Goal: Information Seeking & Learning: Compare options

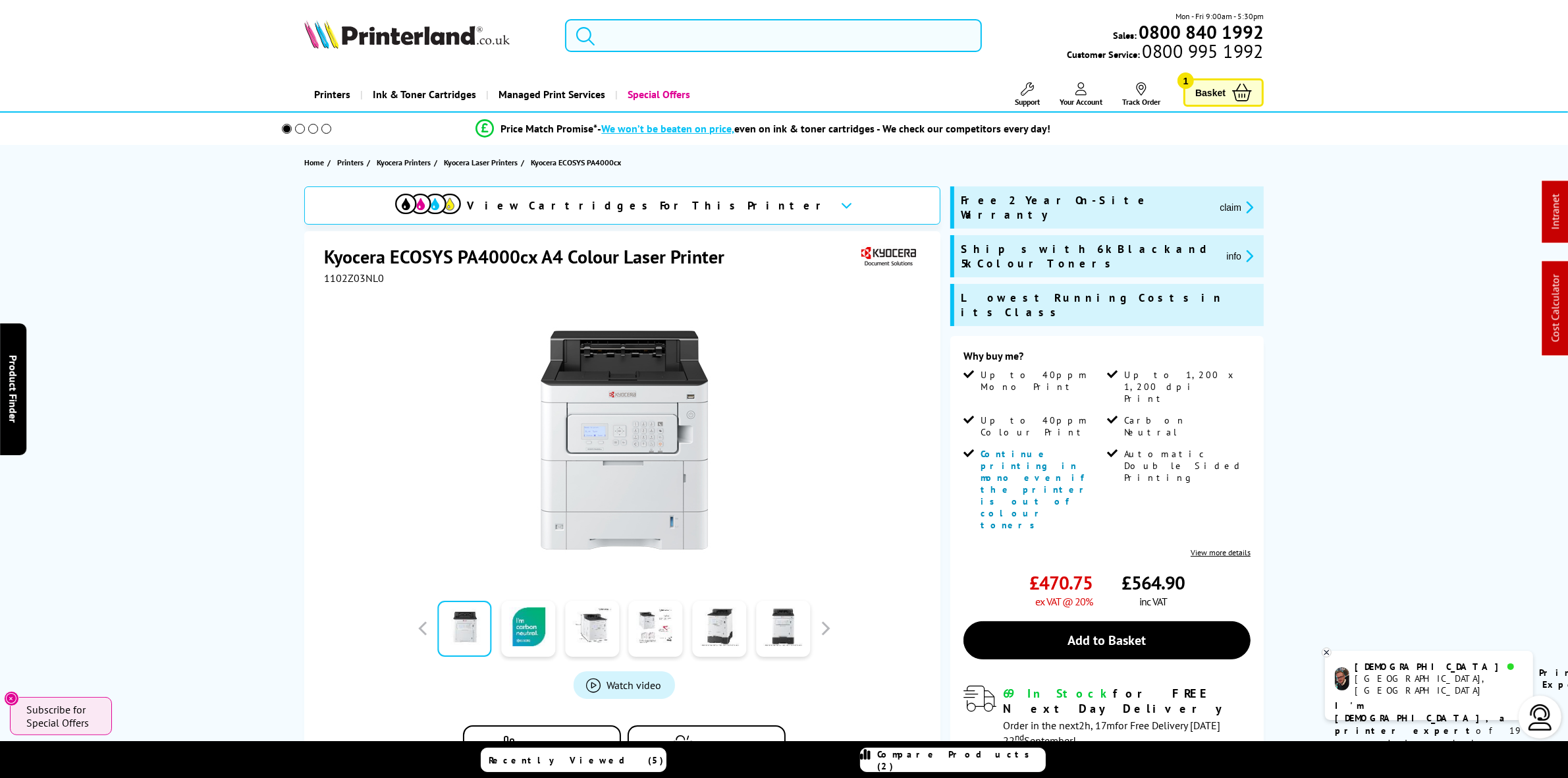
click at [699, 40] on input "search" at bounding box center [773, 35] width 416 height 33
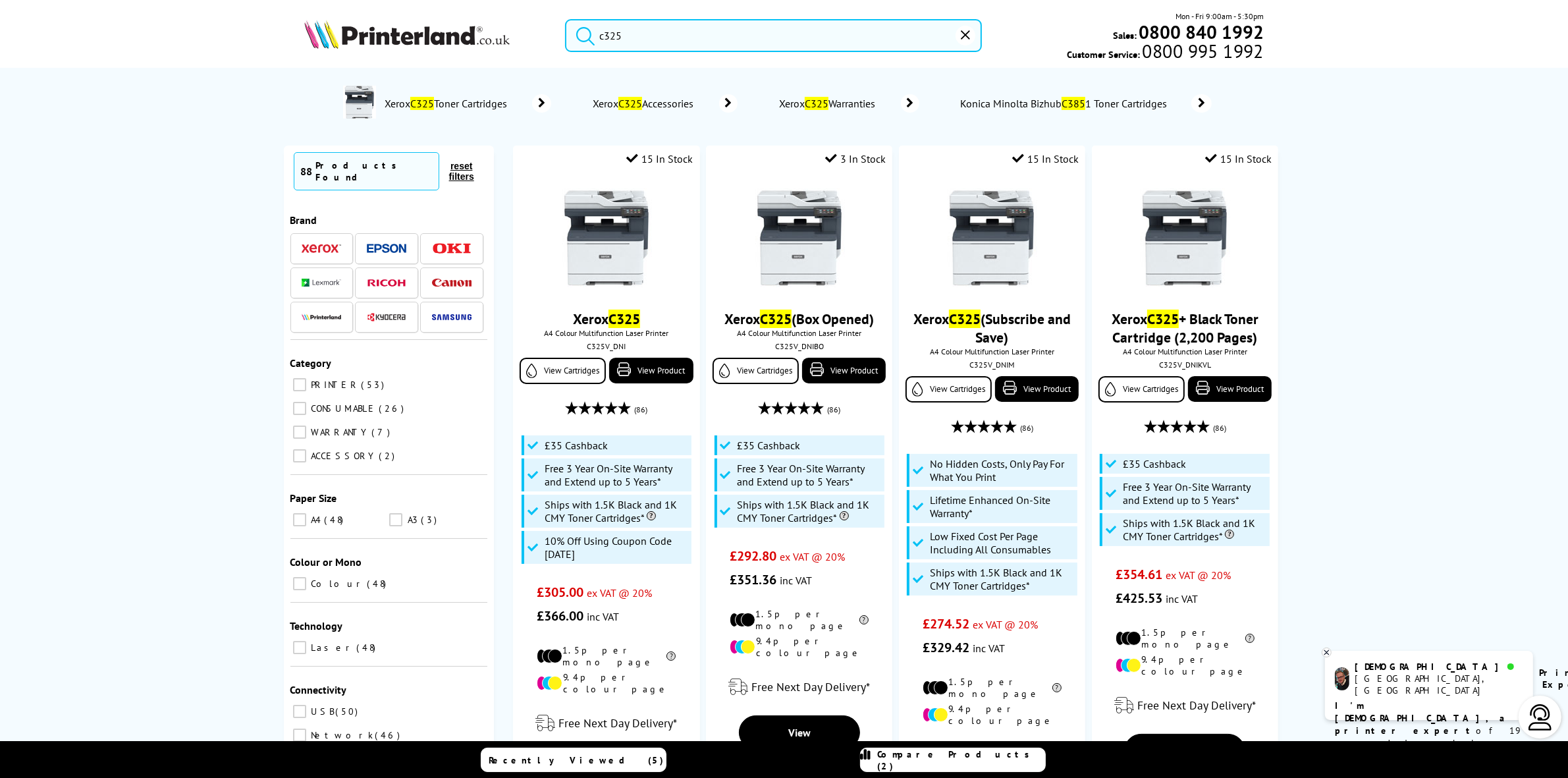
type input "c325"
click at [610, 217] on img at bounding box center [607, 239] width 99 height 99
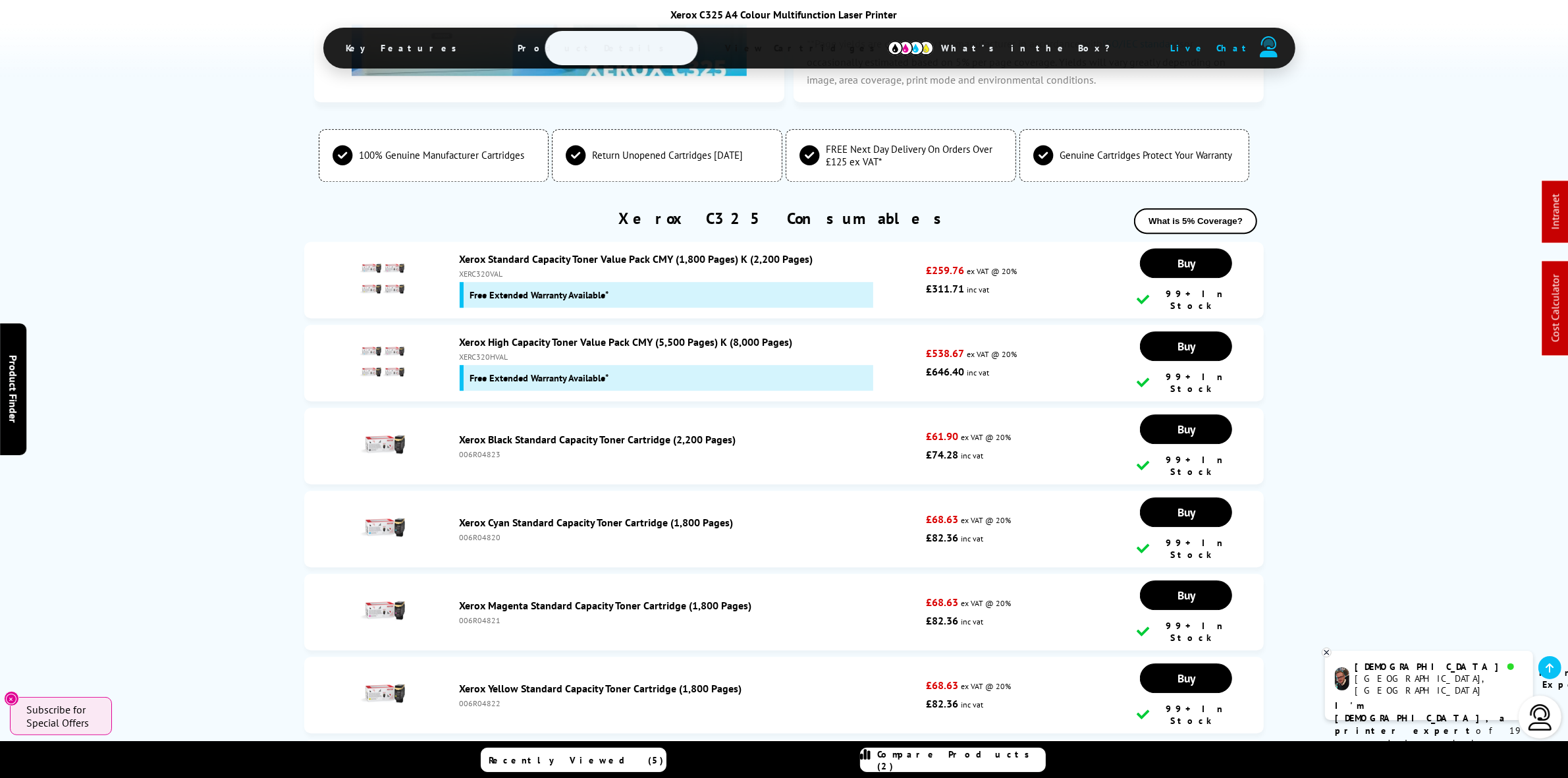
scroll to position [4447, 0]
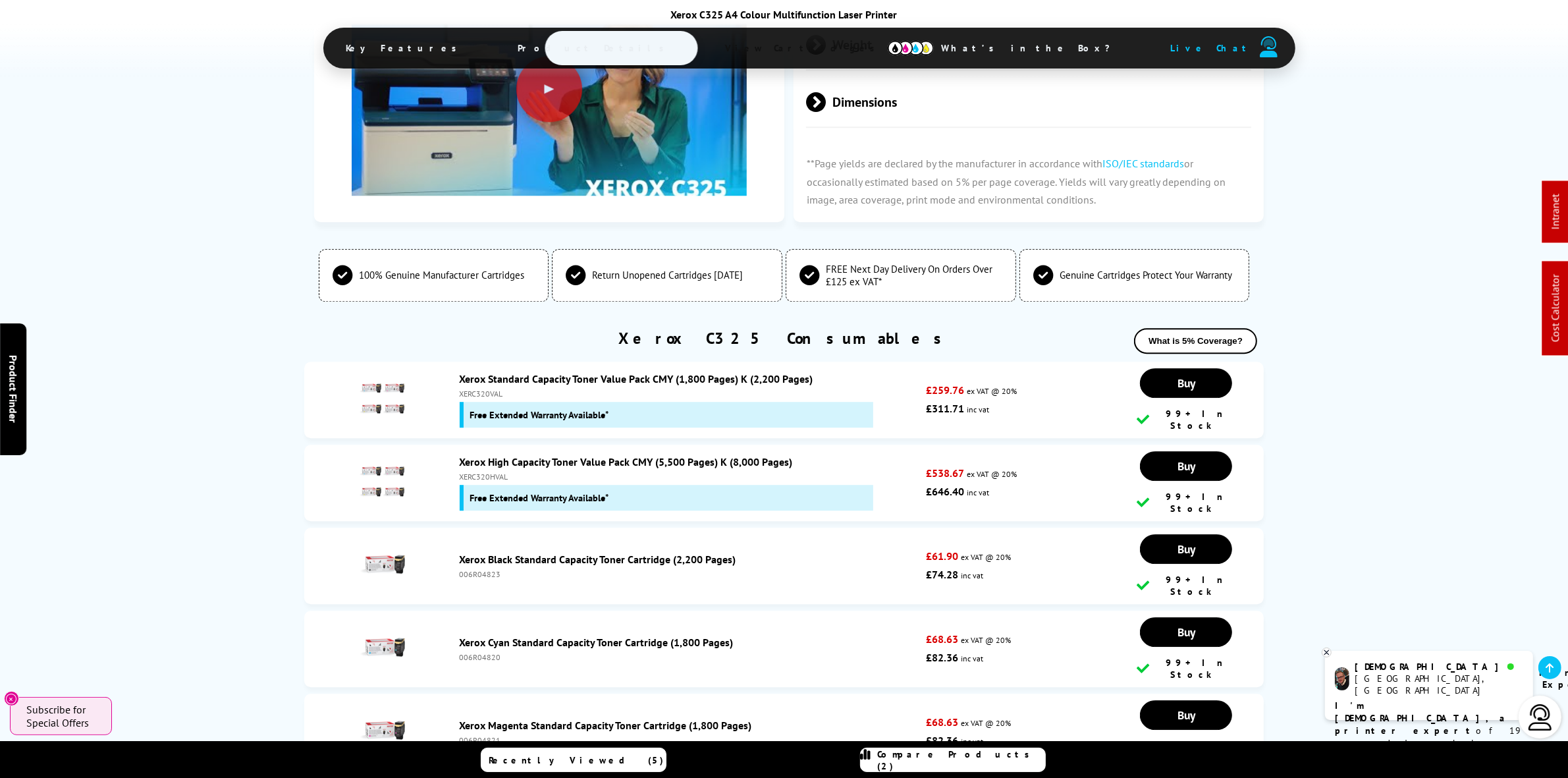
click at [502, 471] on div "XERC320HVAL" at bounding box center [690, 476] width 461 height 10
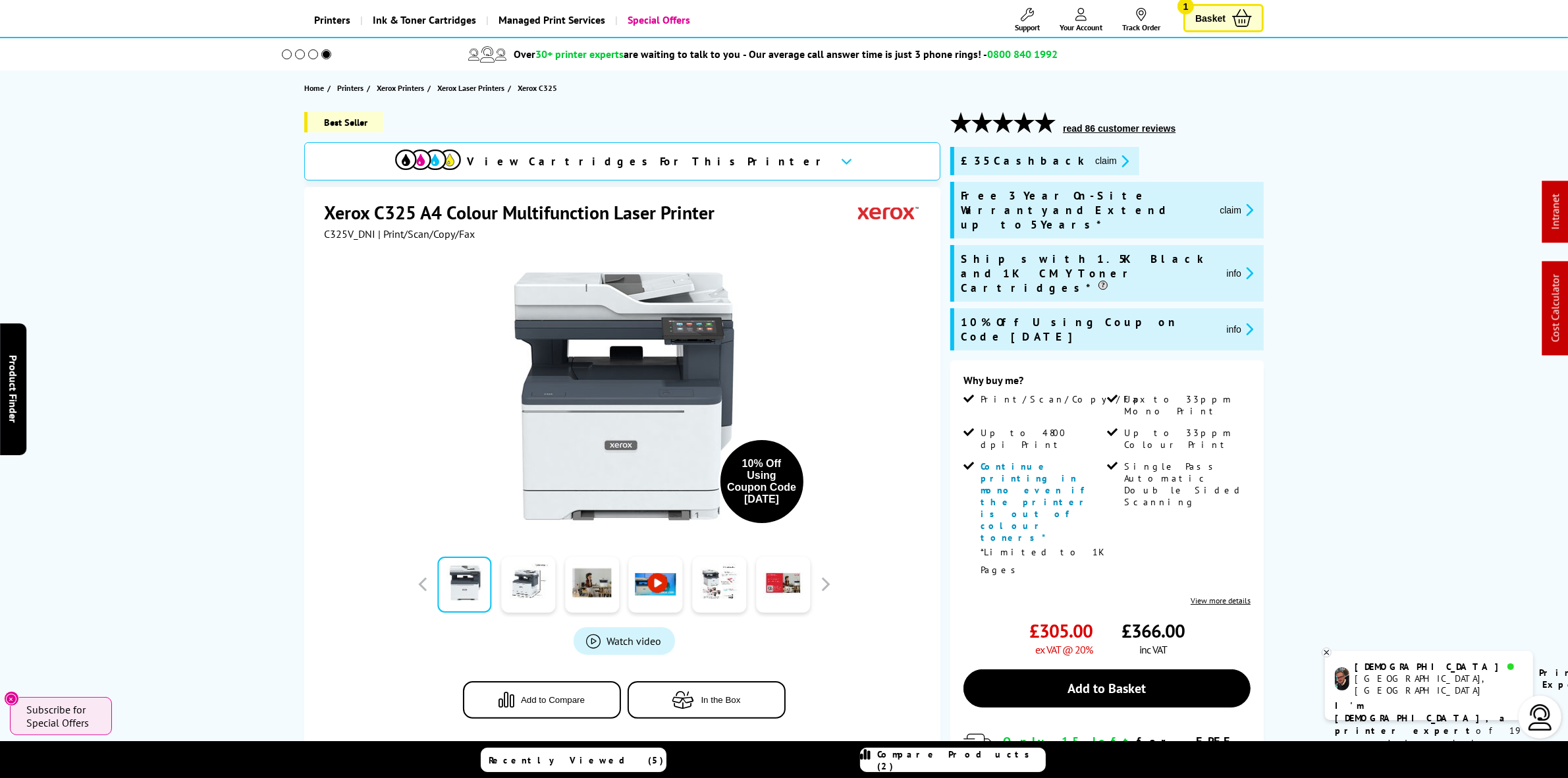
scroll to position [0, 0]
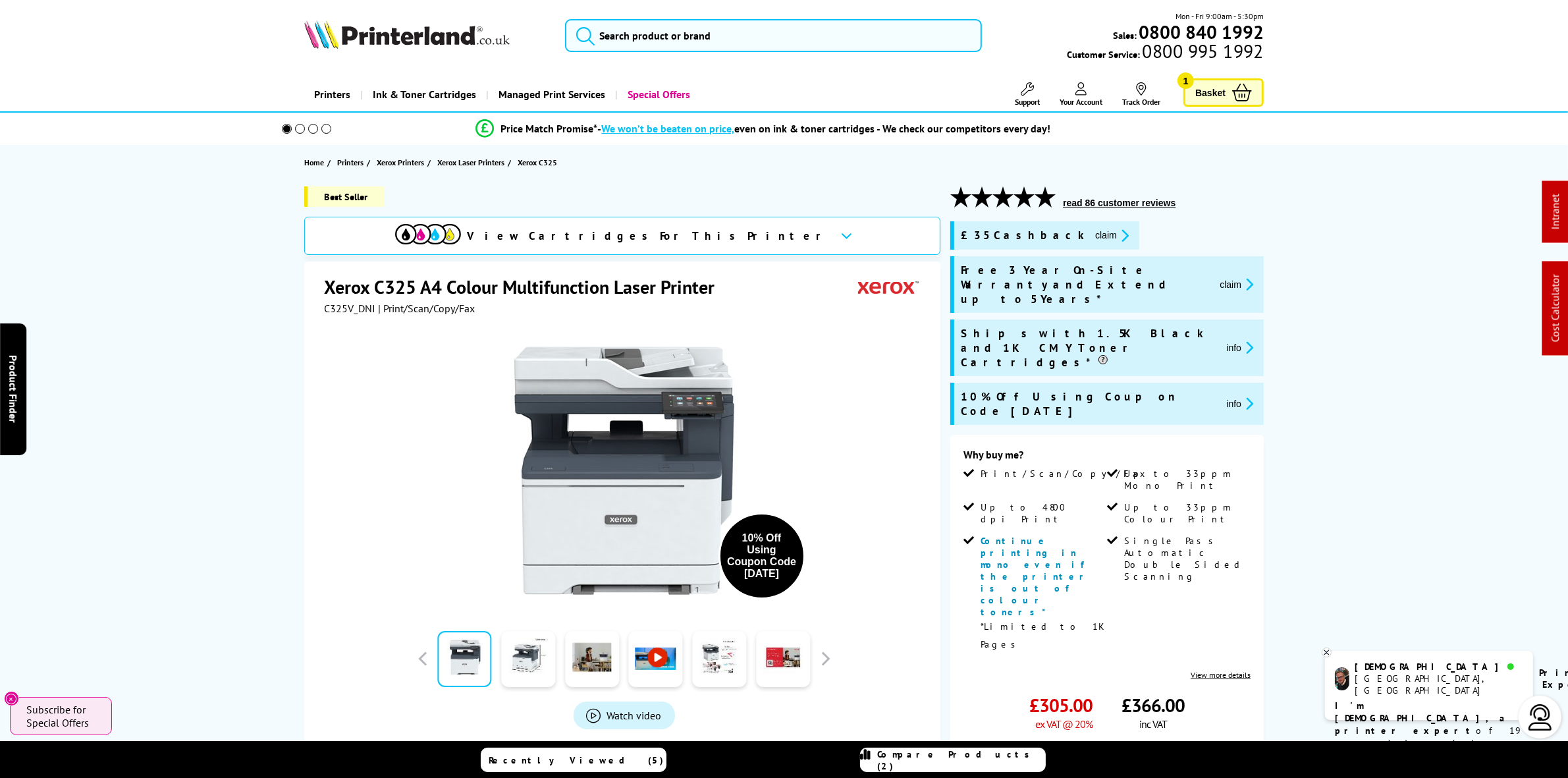
click at [683, 130] on span "We won’t be beaten on price," at bounding box center [668, 128] width 133 height 13
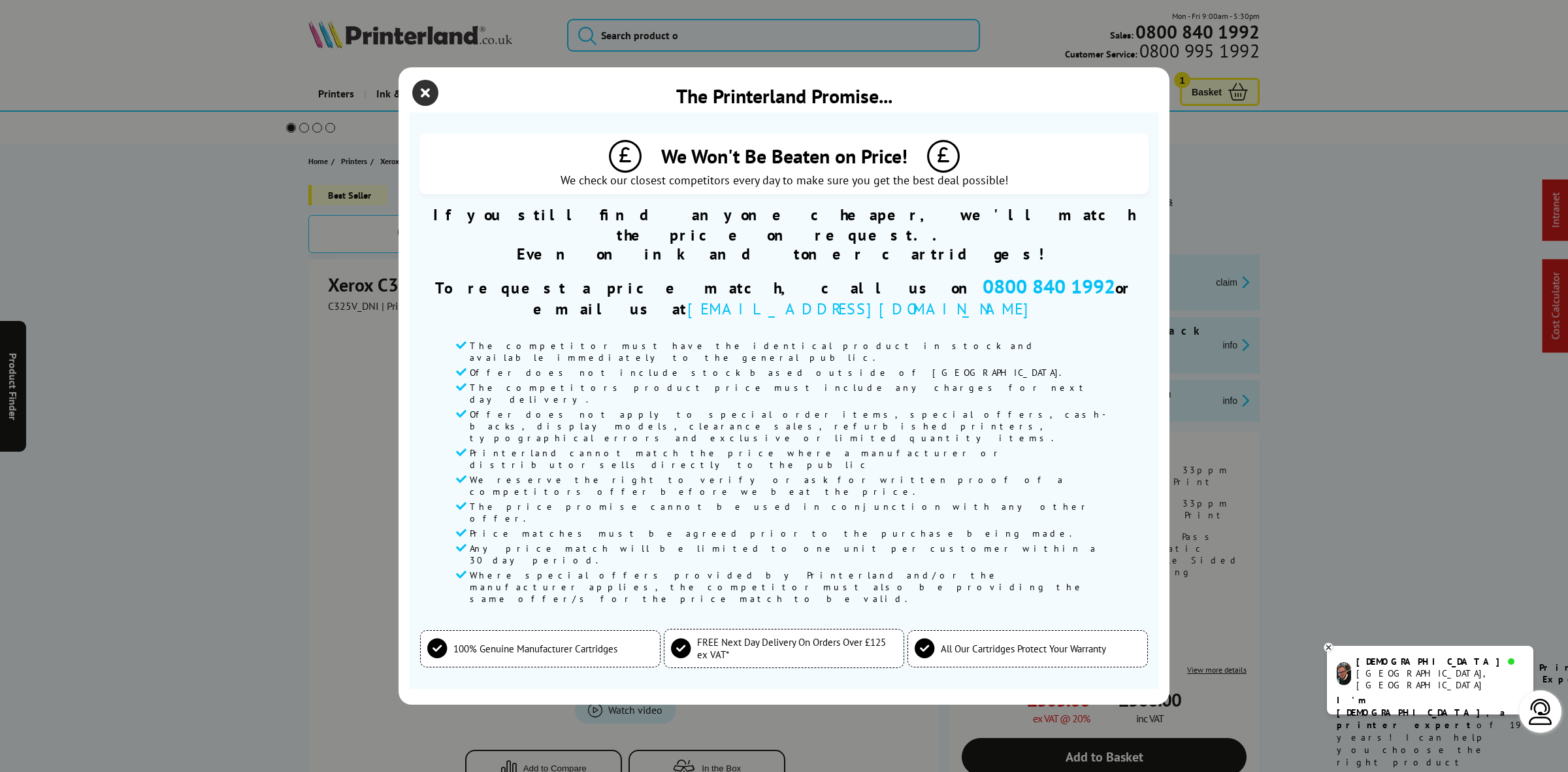
click at [430, 106] on icon "close modal" at bounding box center [425, 92] width 26 height 26
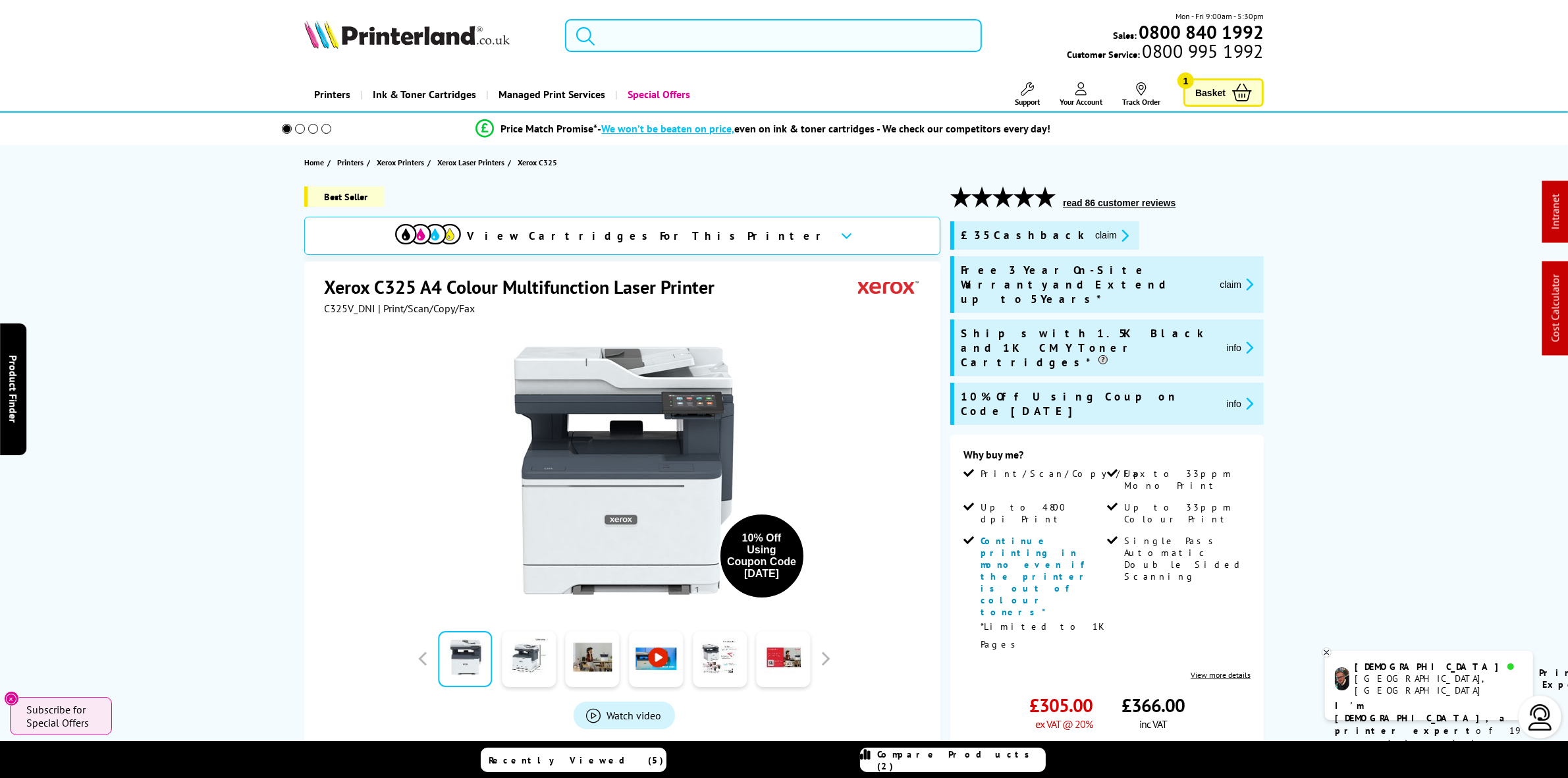
click at [652, 34] on input "search" at bounding box center [773, 35] width 416 height 33
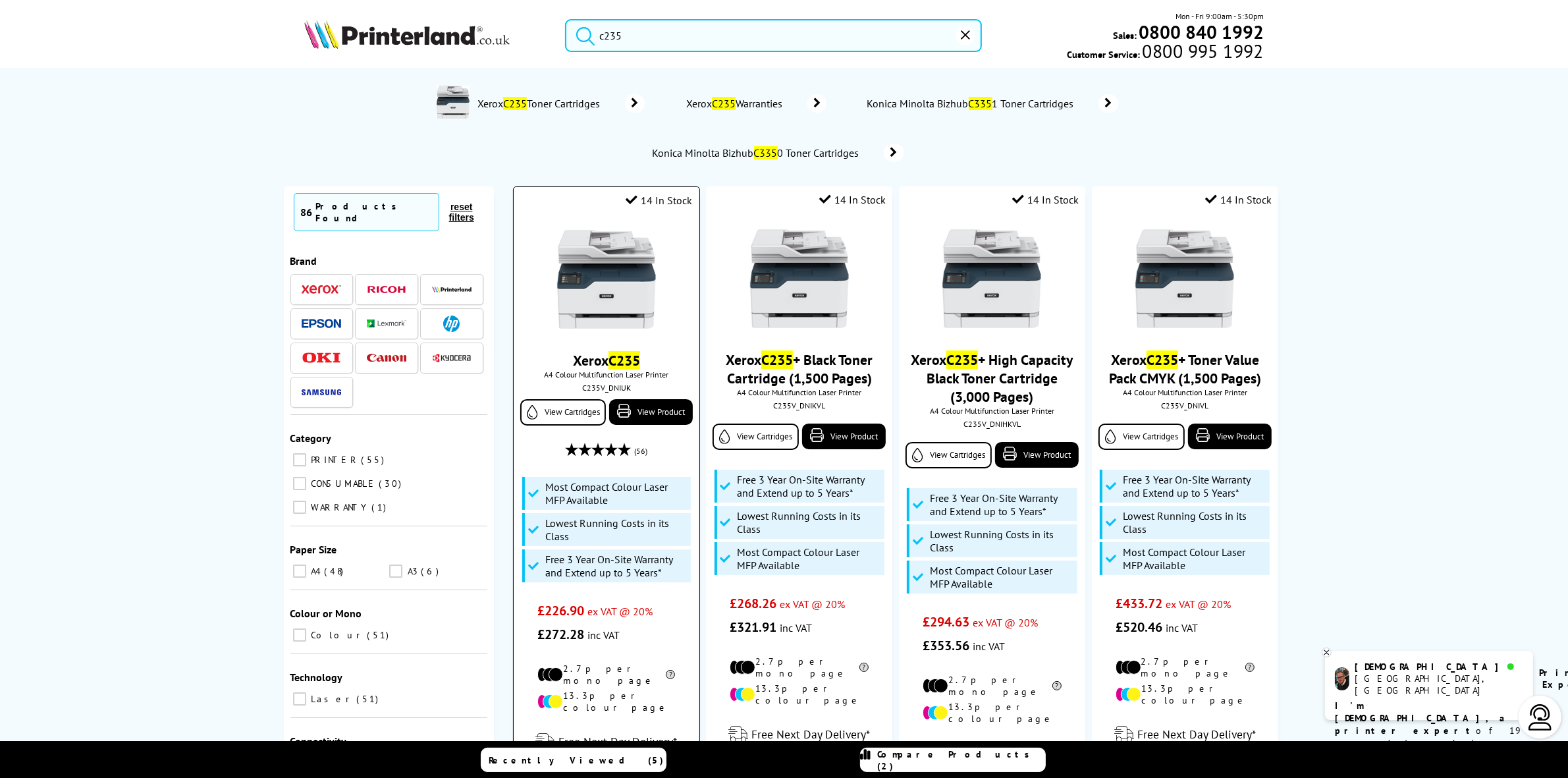
type input "c235"
click at [622, 278] on img at bounding box center [607, 279] width 99 height 99
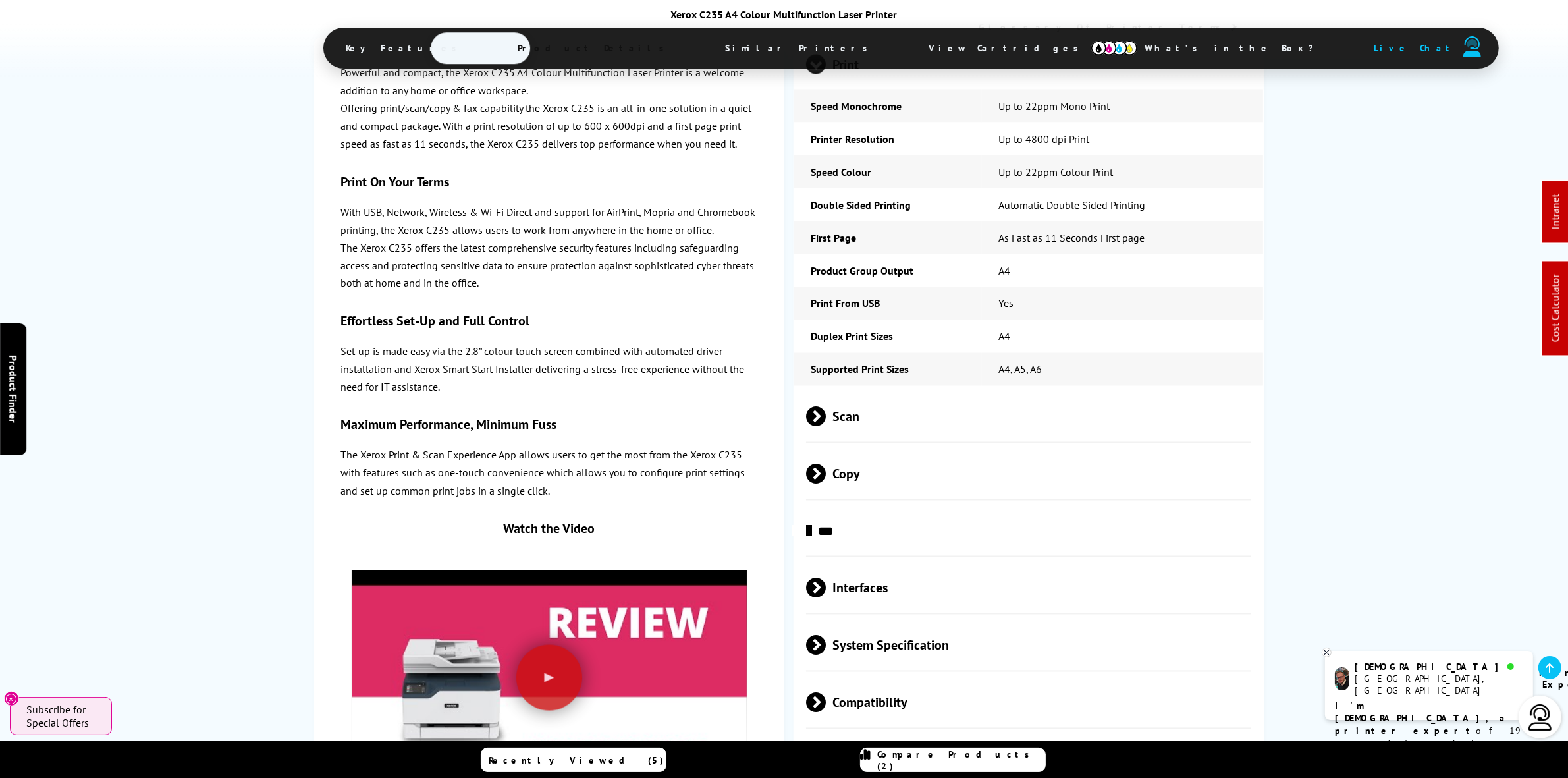
scroll to position [2965, 0]
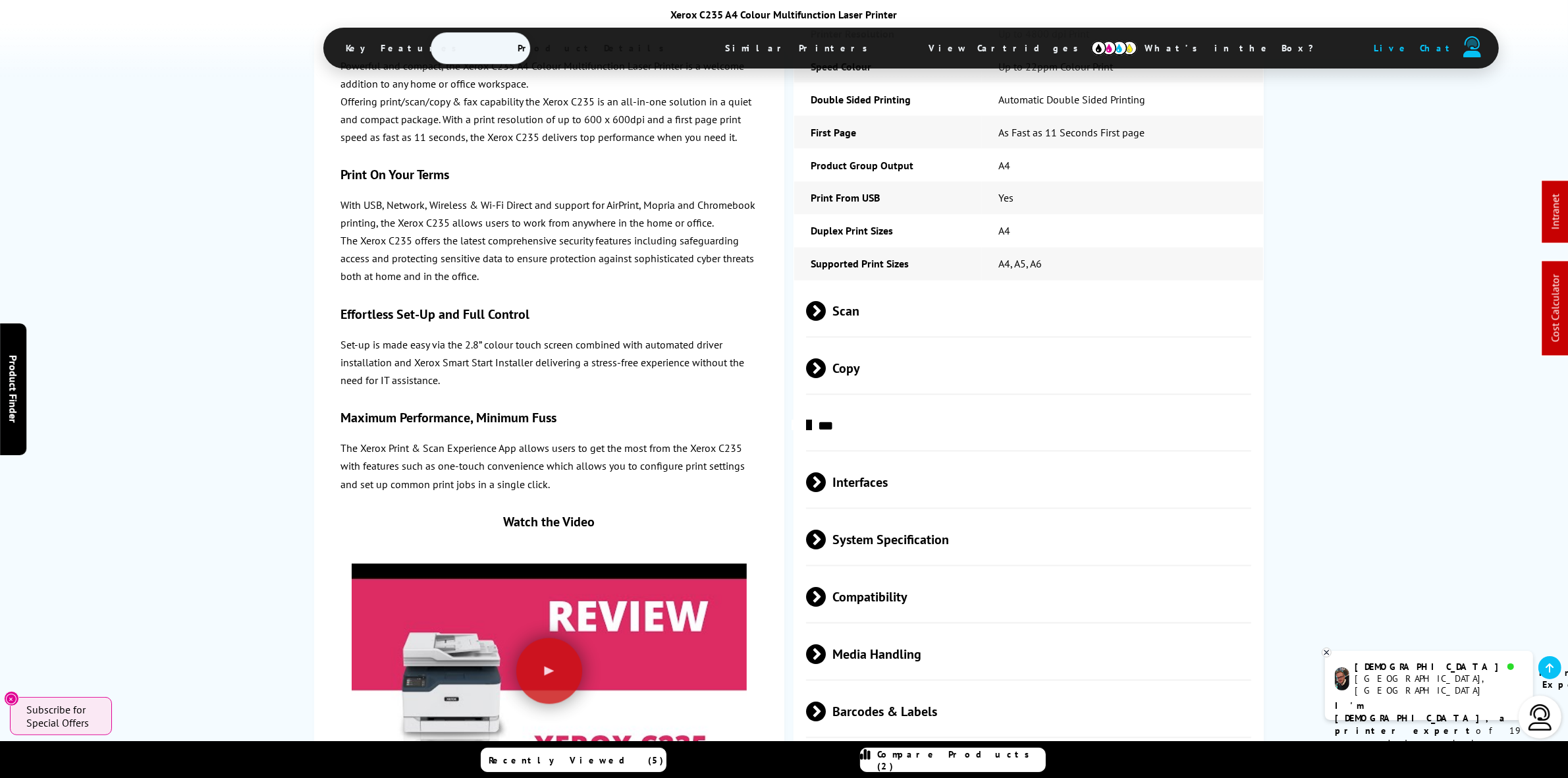
click at [975, 288] on span "Scan" at bounding box center [1029, 312] width 445 height 50
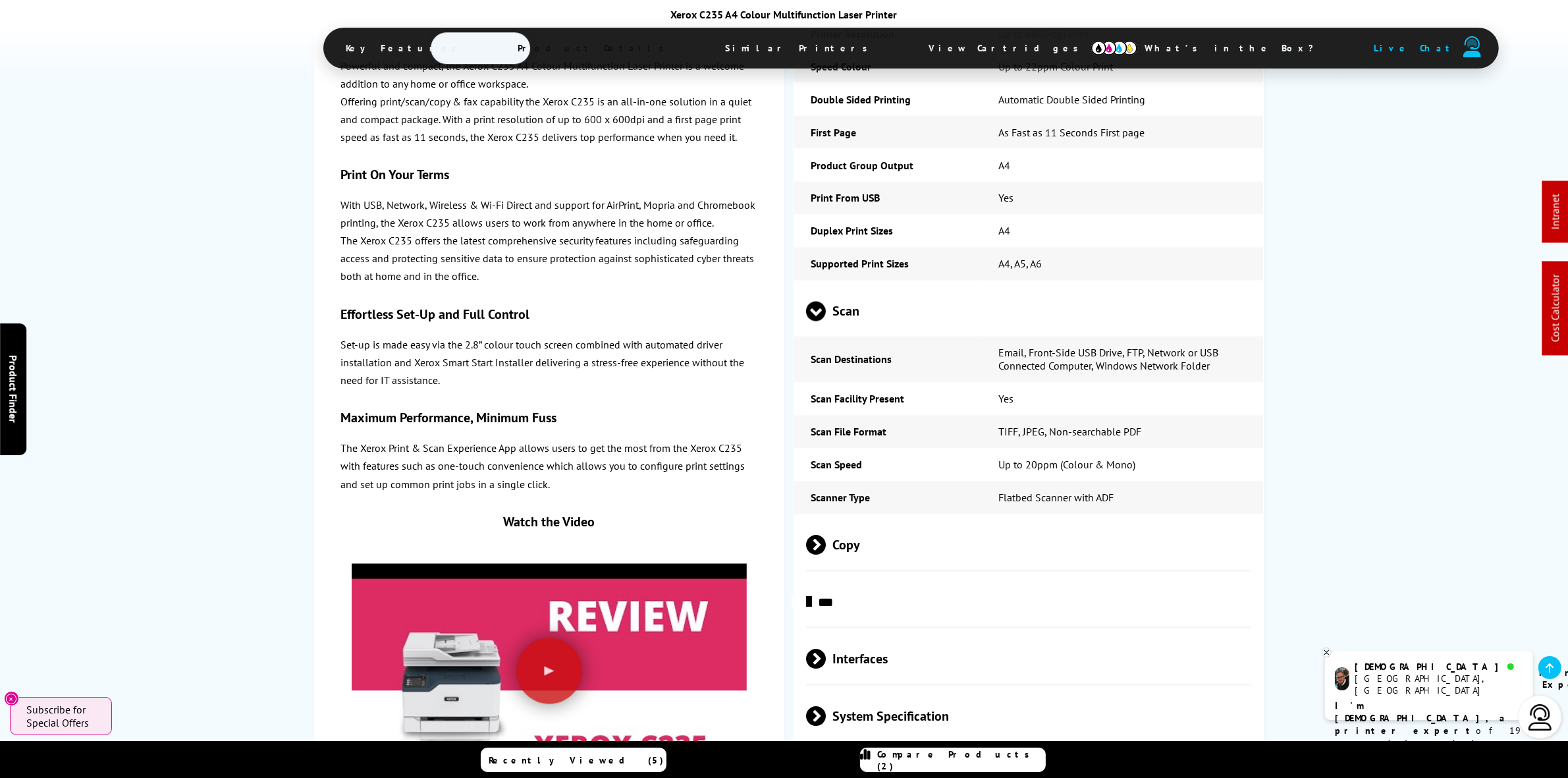
click at [977, 288] on span "Scan" at bounding box center [1029, 312] width 445 height 50
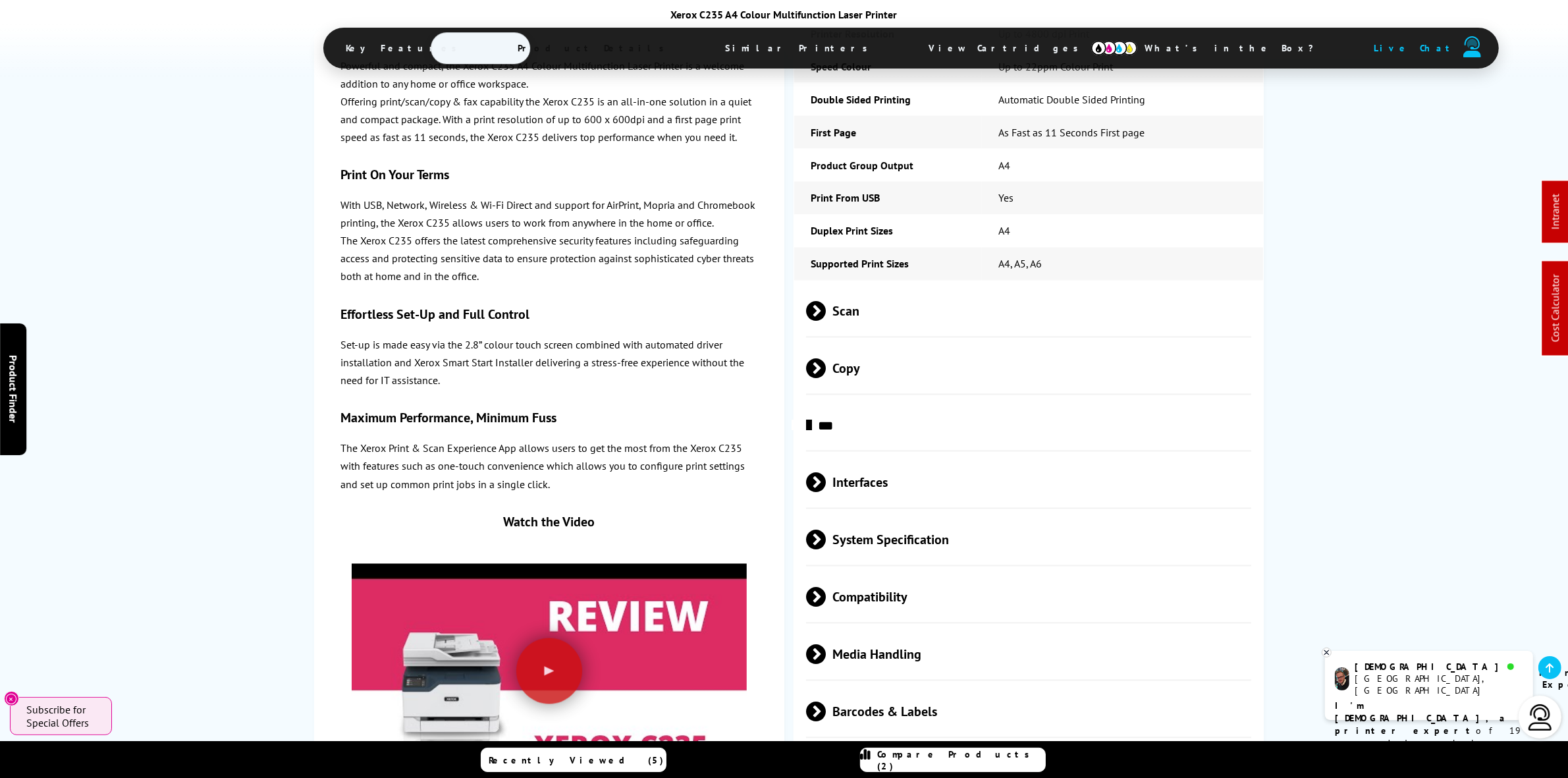
click at [927, 573] on span "Compatibility" at bounding box center [1029, 597] width 445 height 50
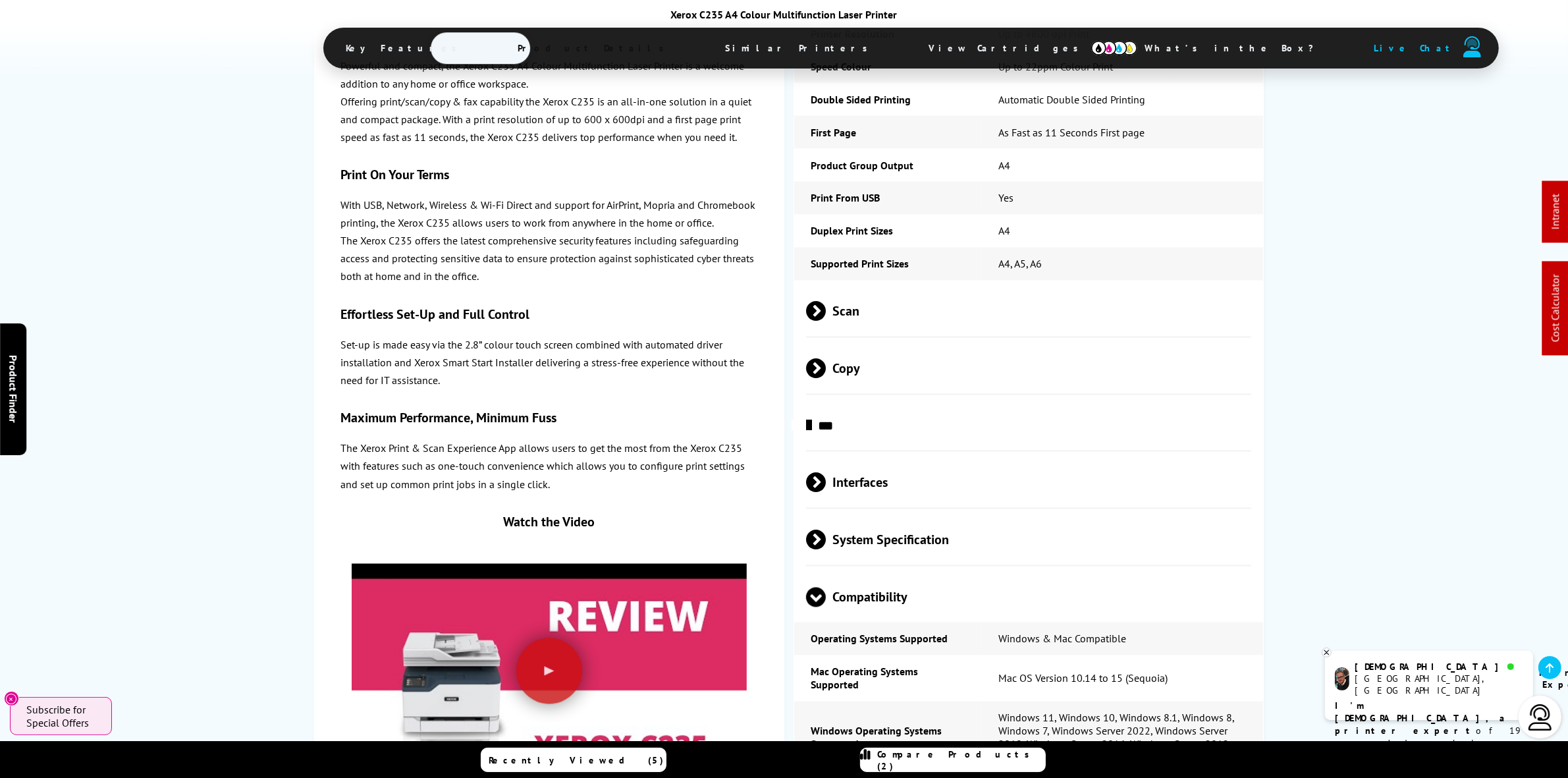
scroll to position [3047, 0]
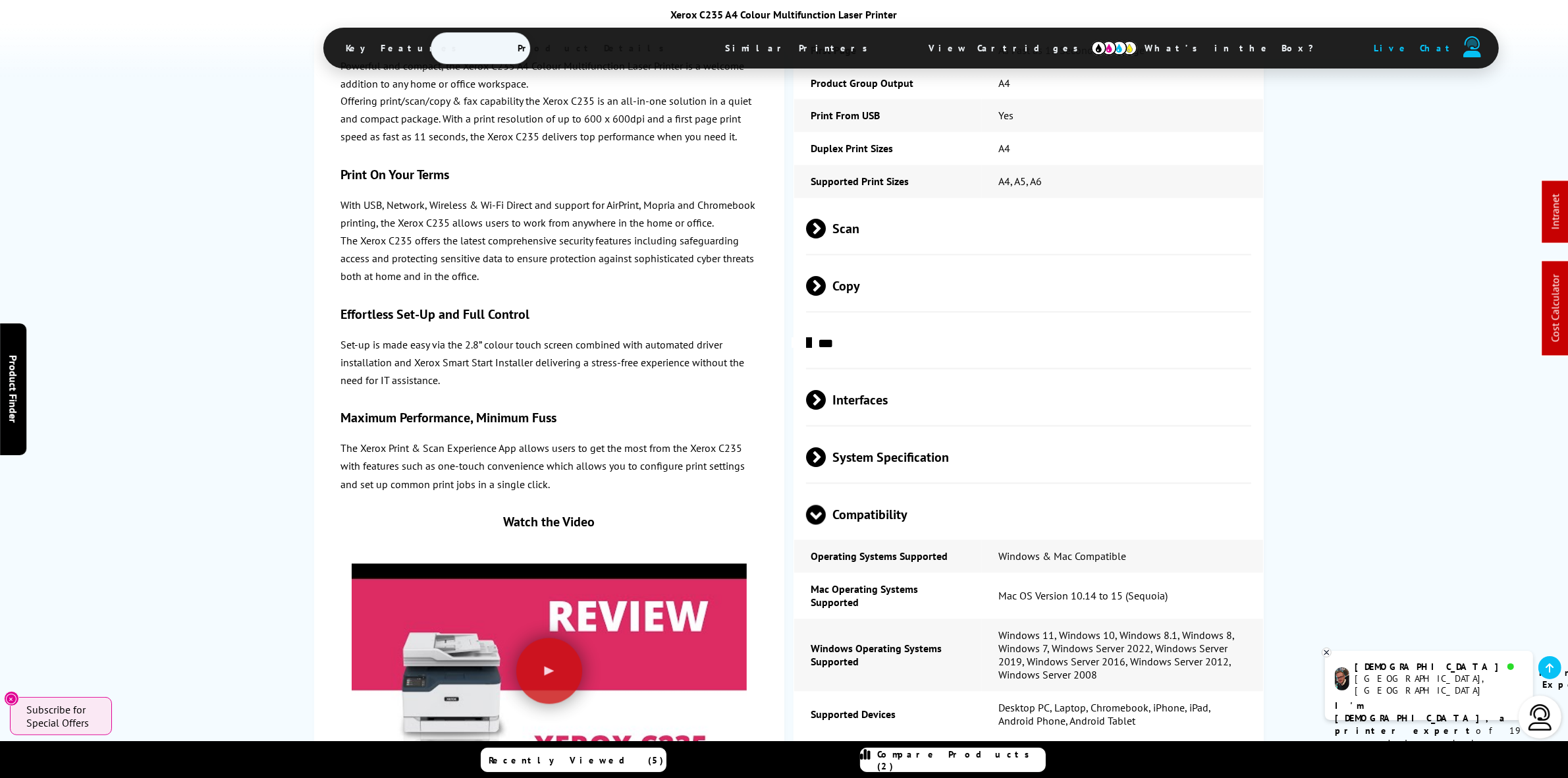
click at [939, 490] on span "Compatibility" at bounding box center [1029, 515] width 445 height 50
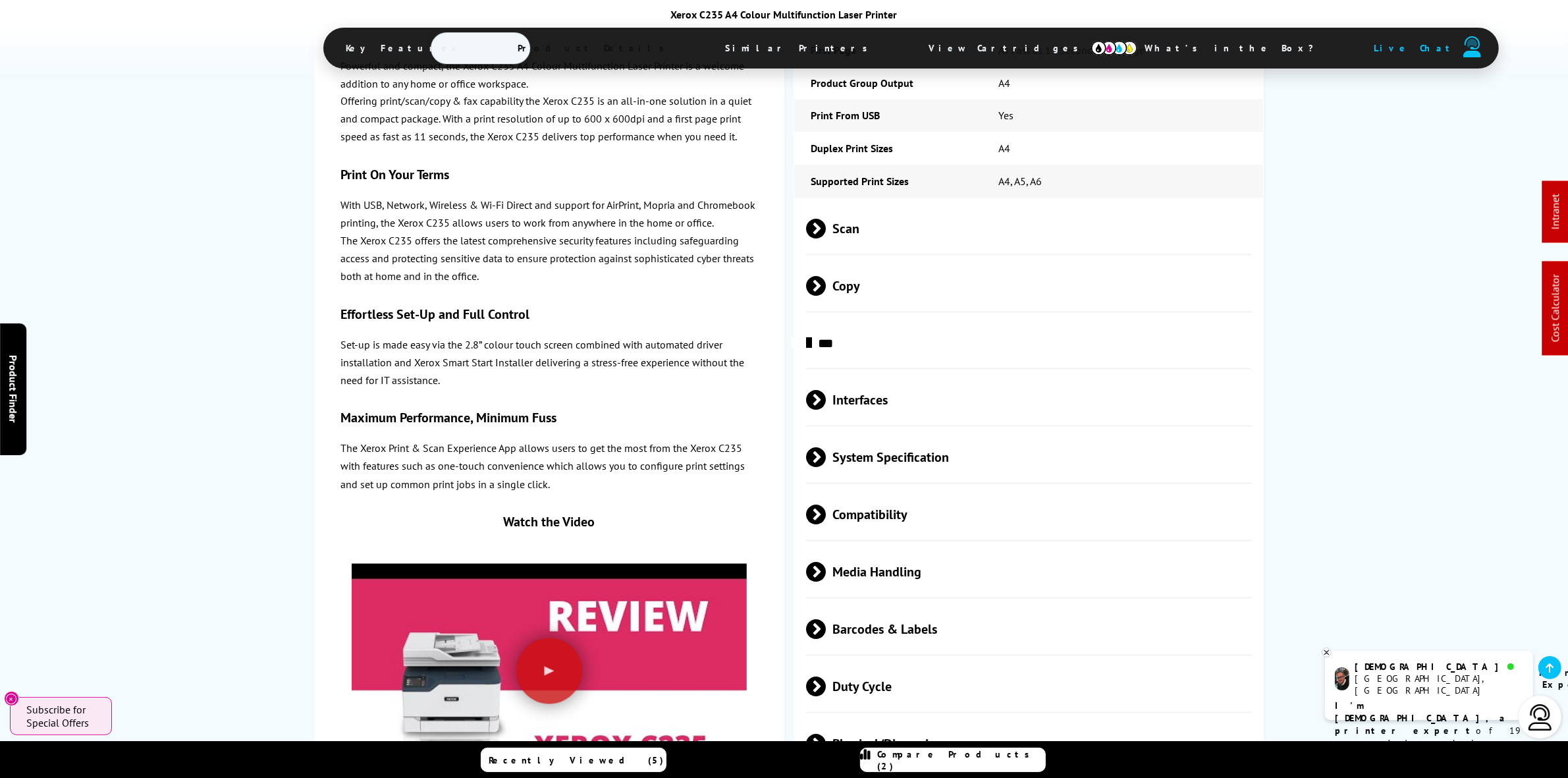
click at [940, 490] on span "Compatibility" at bounding box center [1029, 515] width 445 height 50
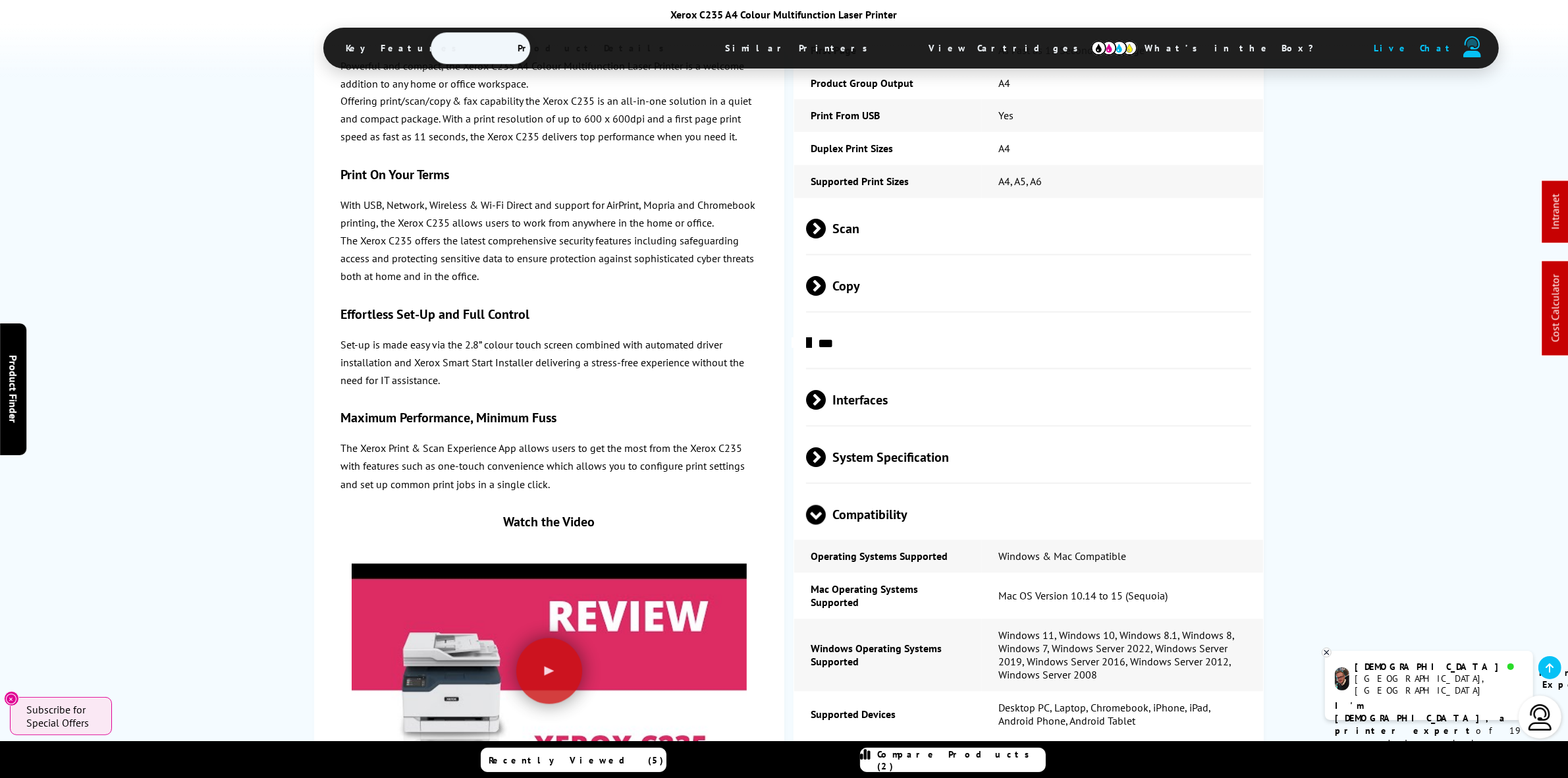
click at [977, 490] on span "Compatibility" at bounding box center [1029, 515] width 445 height 50
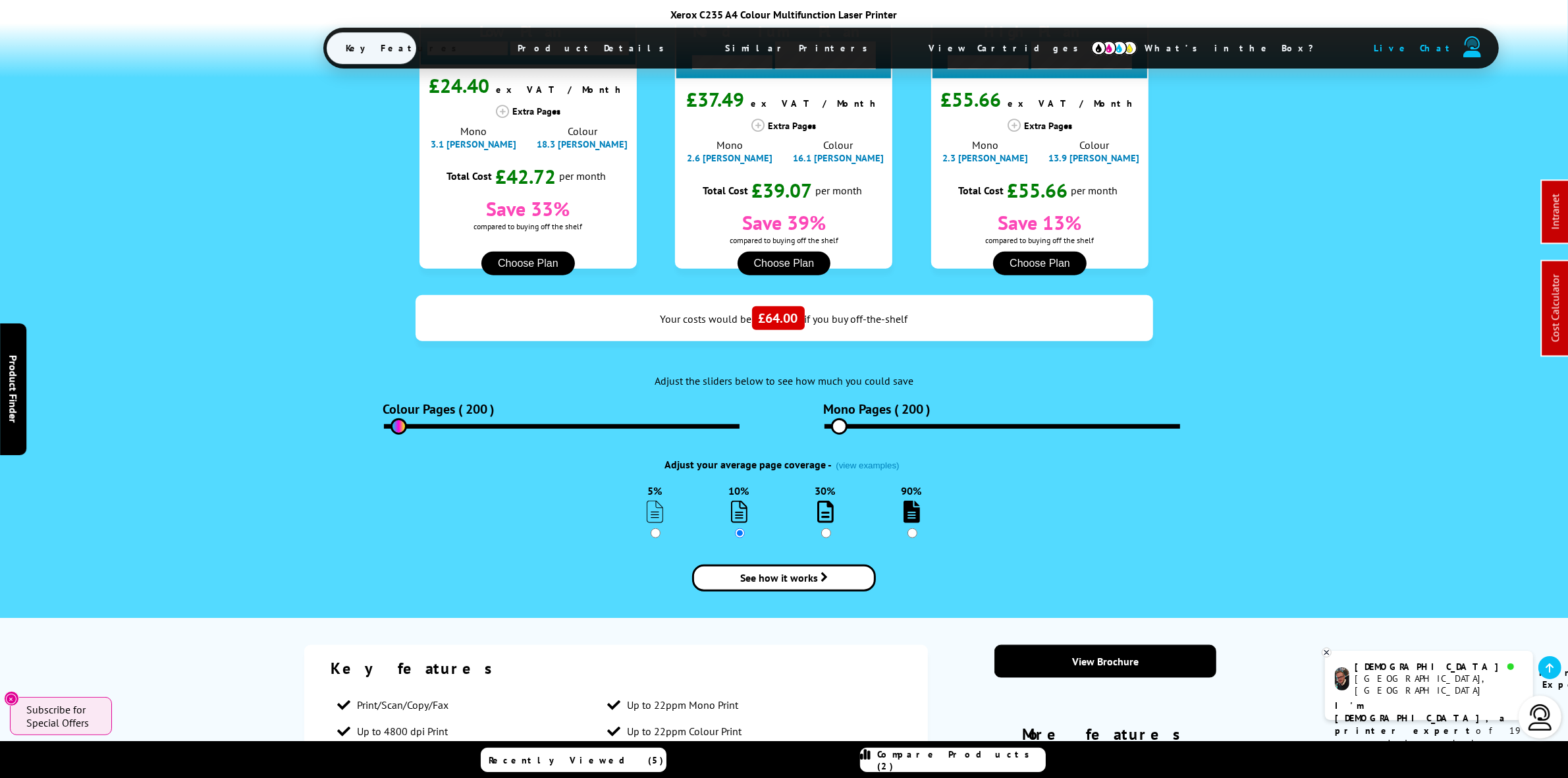
scroll to position [1400, 0]
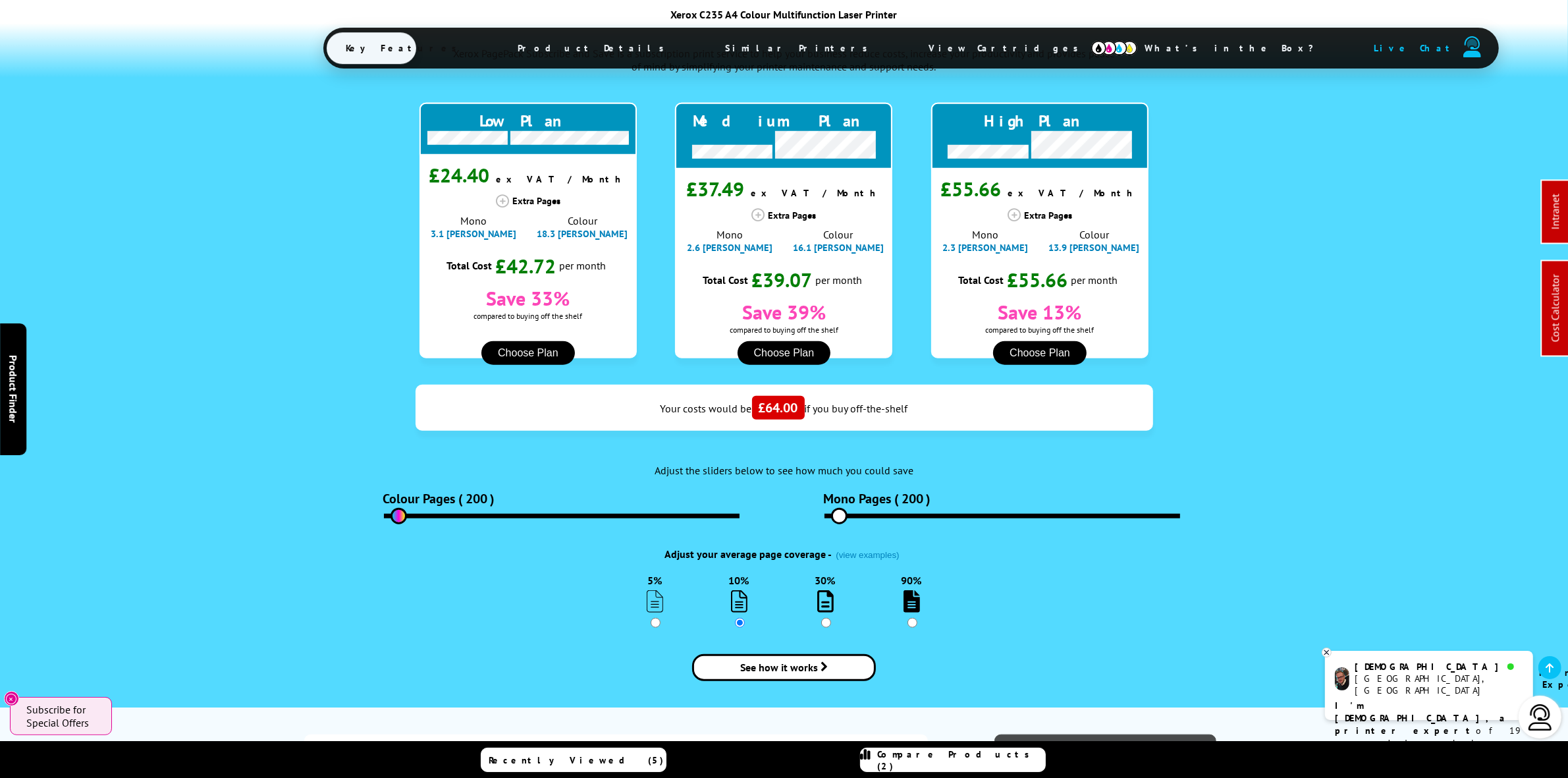
click at [1142, 735] on link "View Brochure" at bounding box center [1105, 751] width 222 height 33
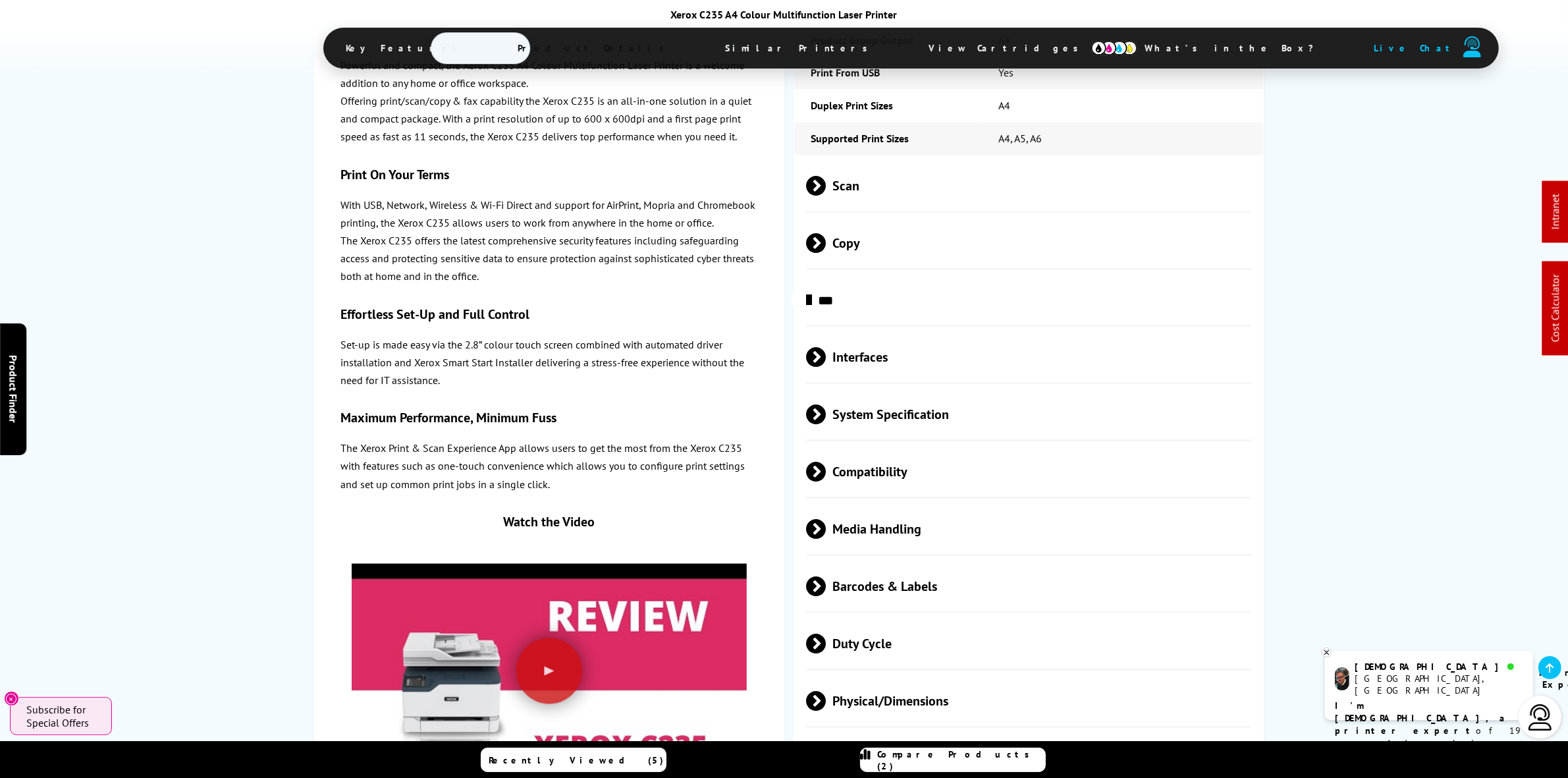
scroll to position [3211, 0]
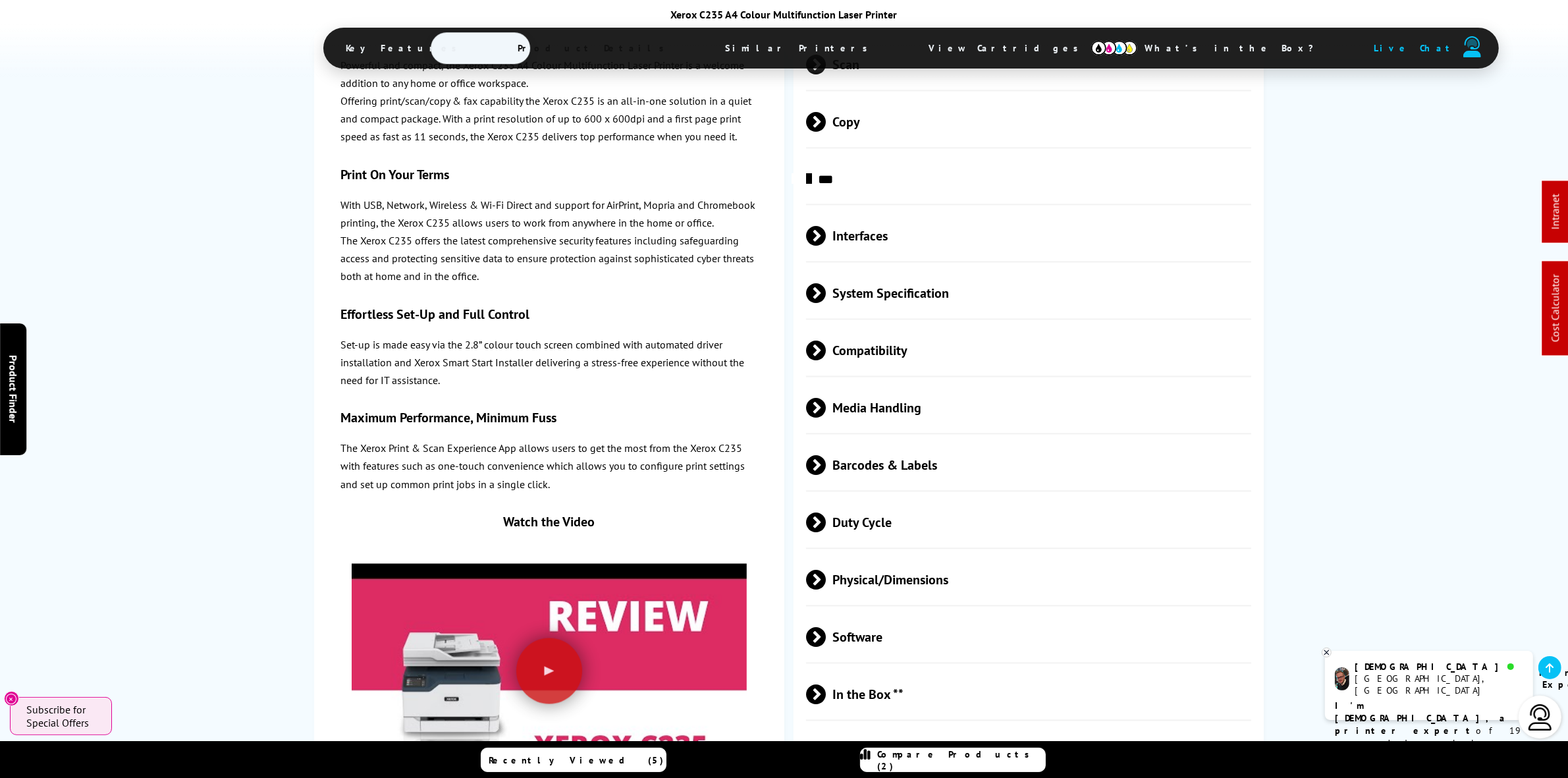
click at [917, 384] on span "Media Handling" at bounding box center [1029, 408] width 445 height 50
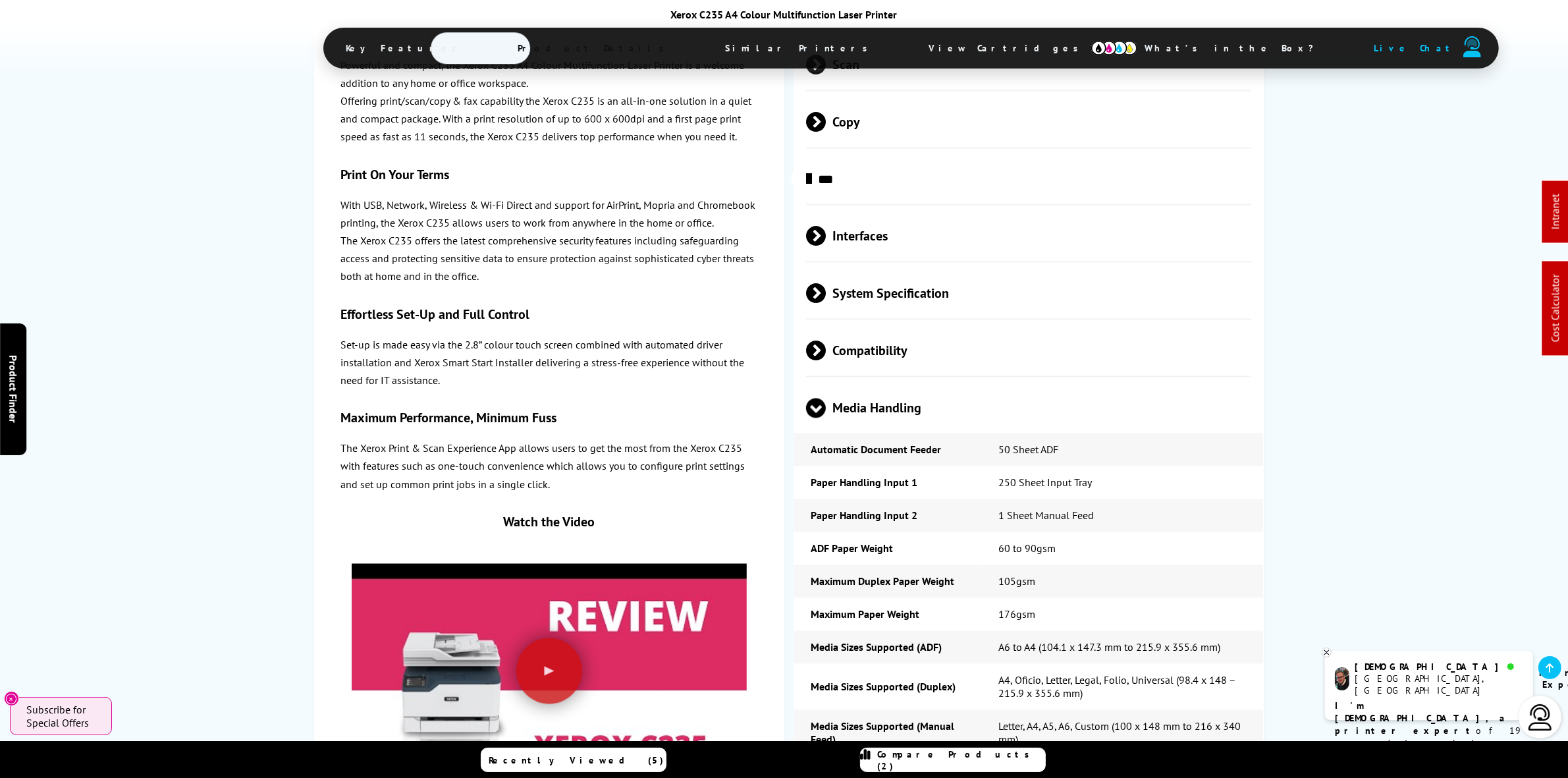
click at [916, 384] on span "Media Handling" at bounding box center [1029, 408] width 445 height 50
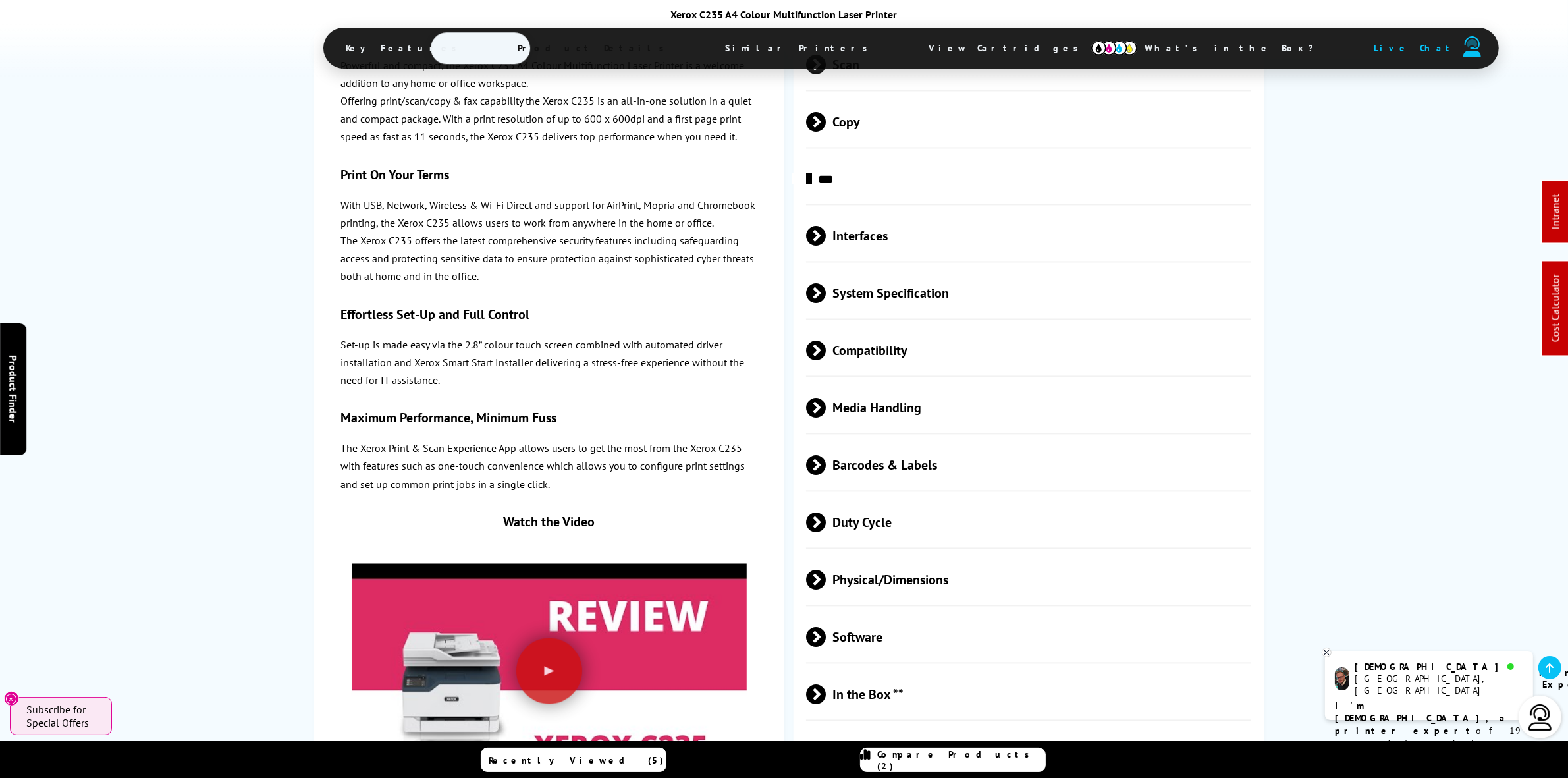
click at [897, 441] on span "Barcodes & Labels" at bounding box center [1029, 465] width 445 height 50
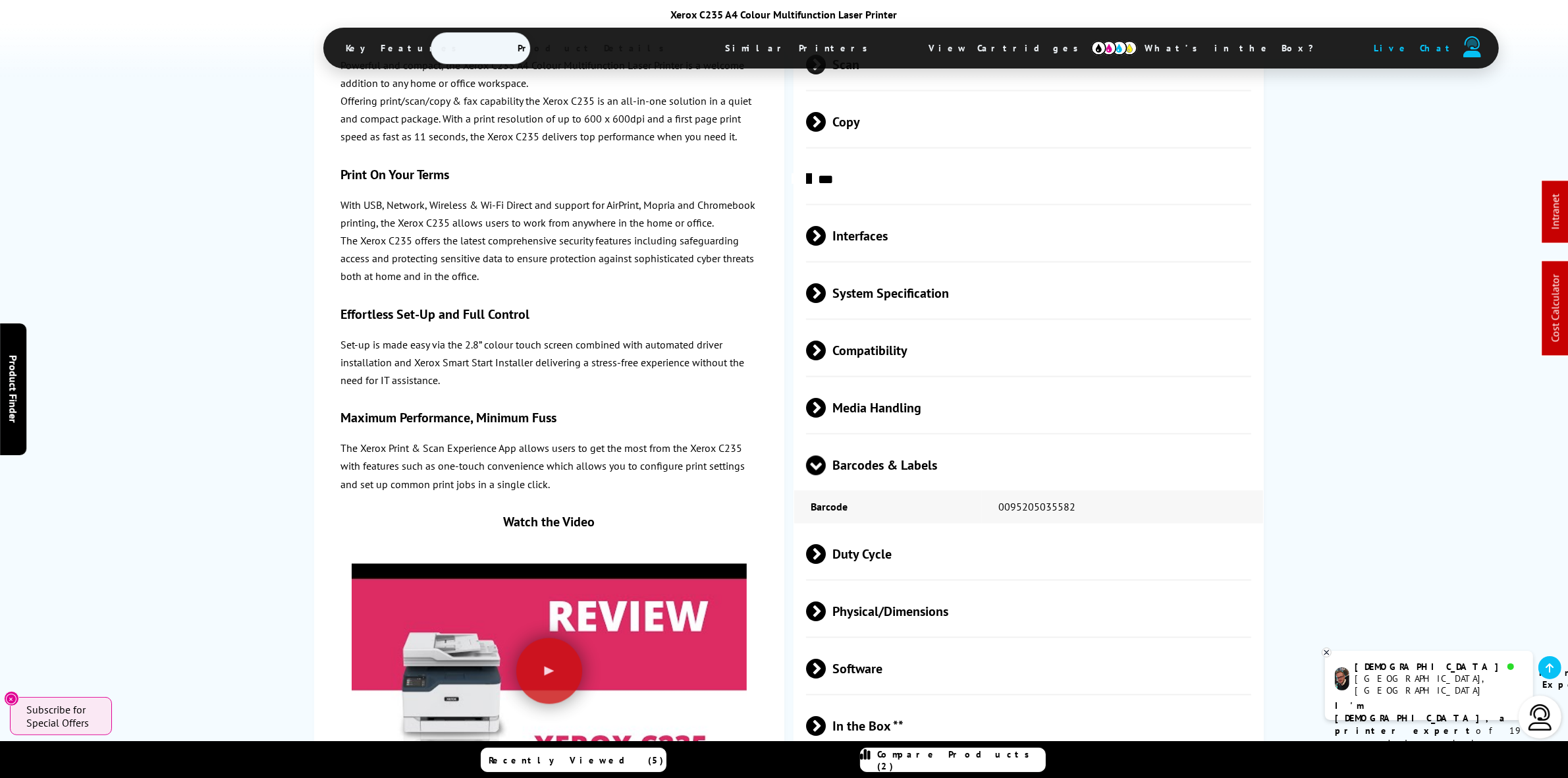
click at [898, 441] on span "Barcodes & Labels" at bounding box center [1029, 465] width 445 height 50
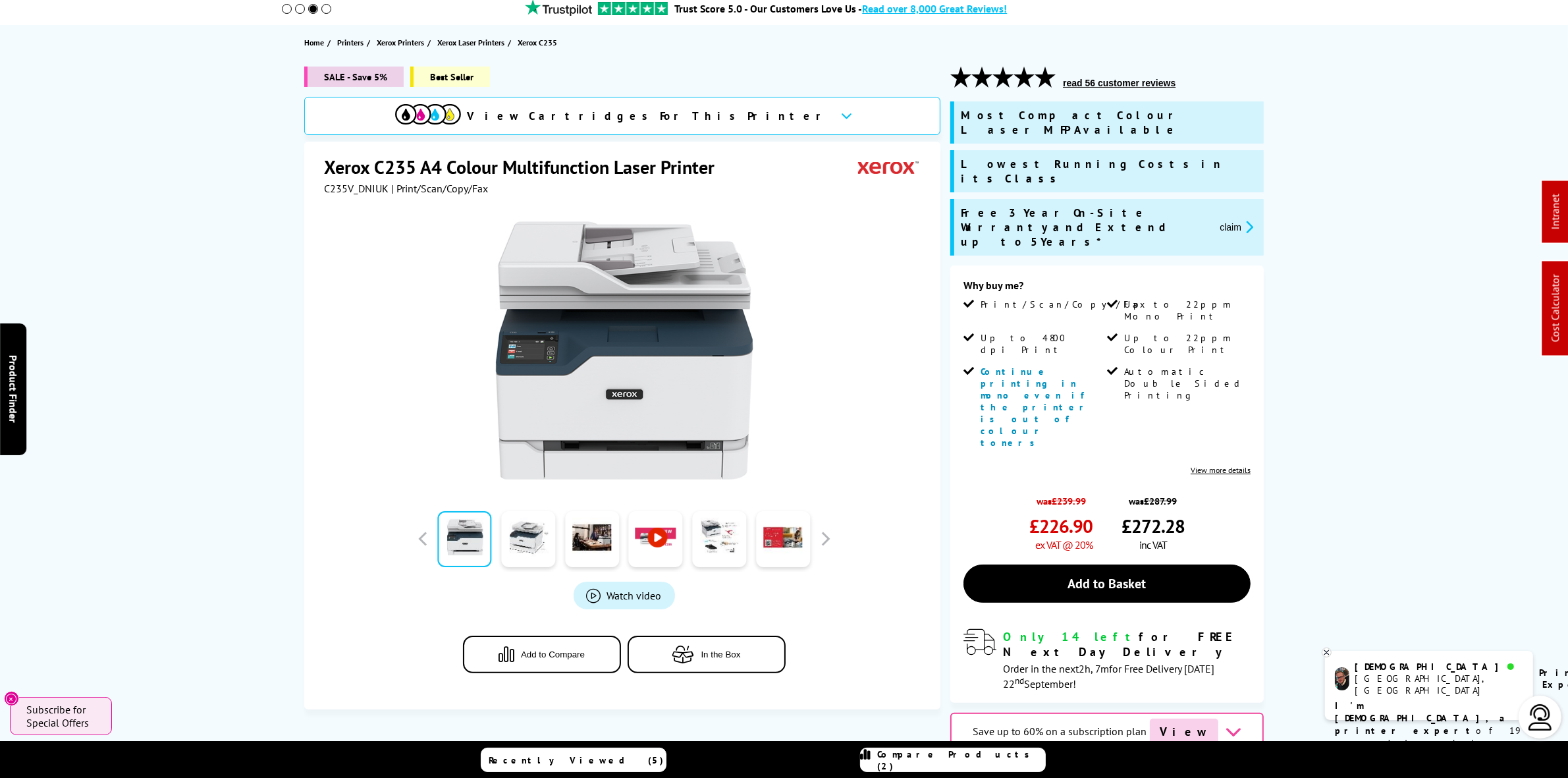
scroll to position [0, 0]
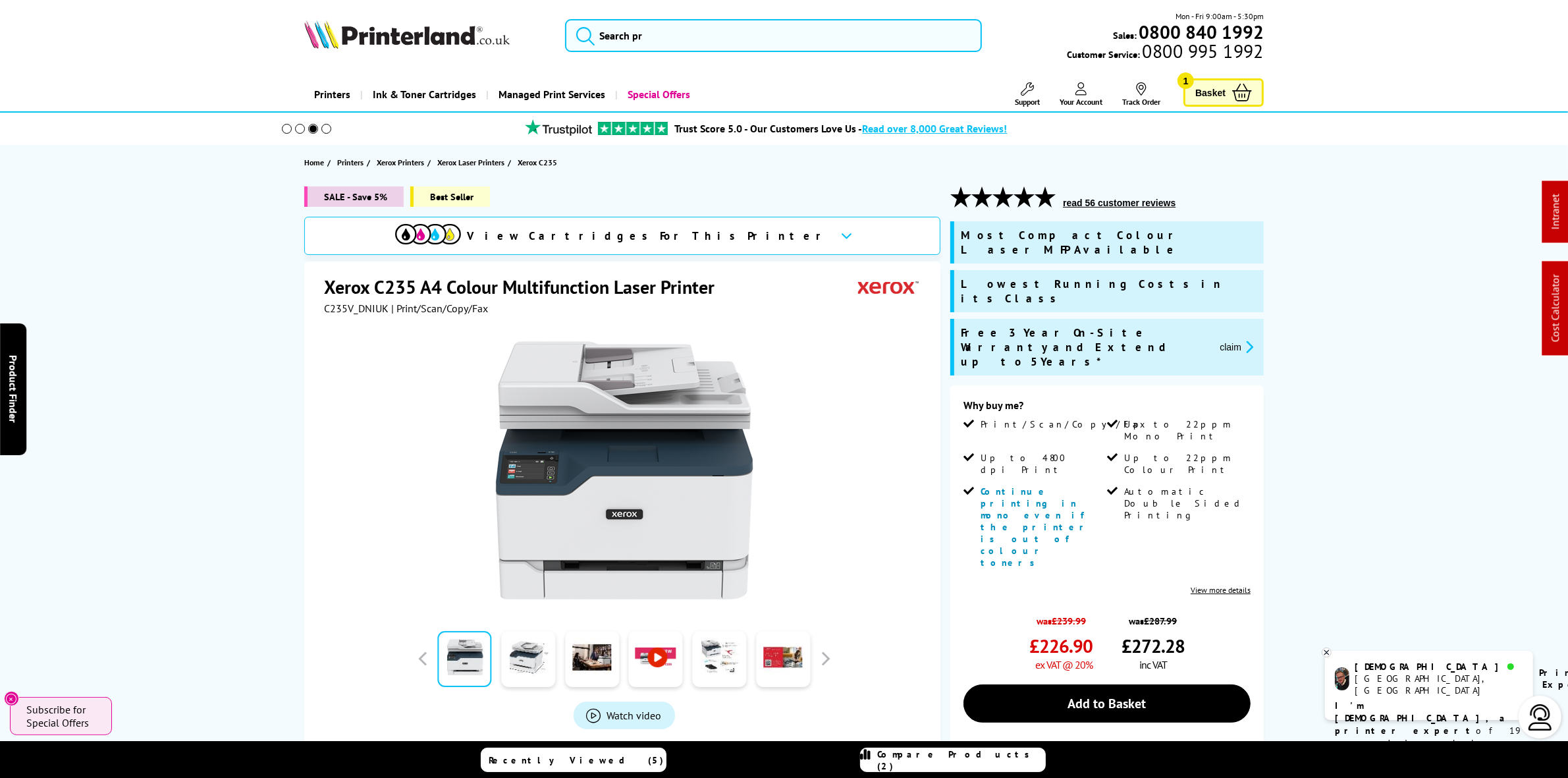
click at [1017, 94] on link "Support" at bounding box center [1027, 95] width 25 height 24
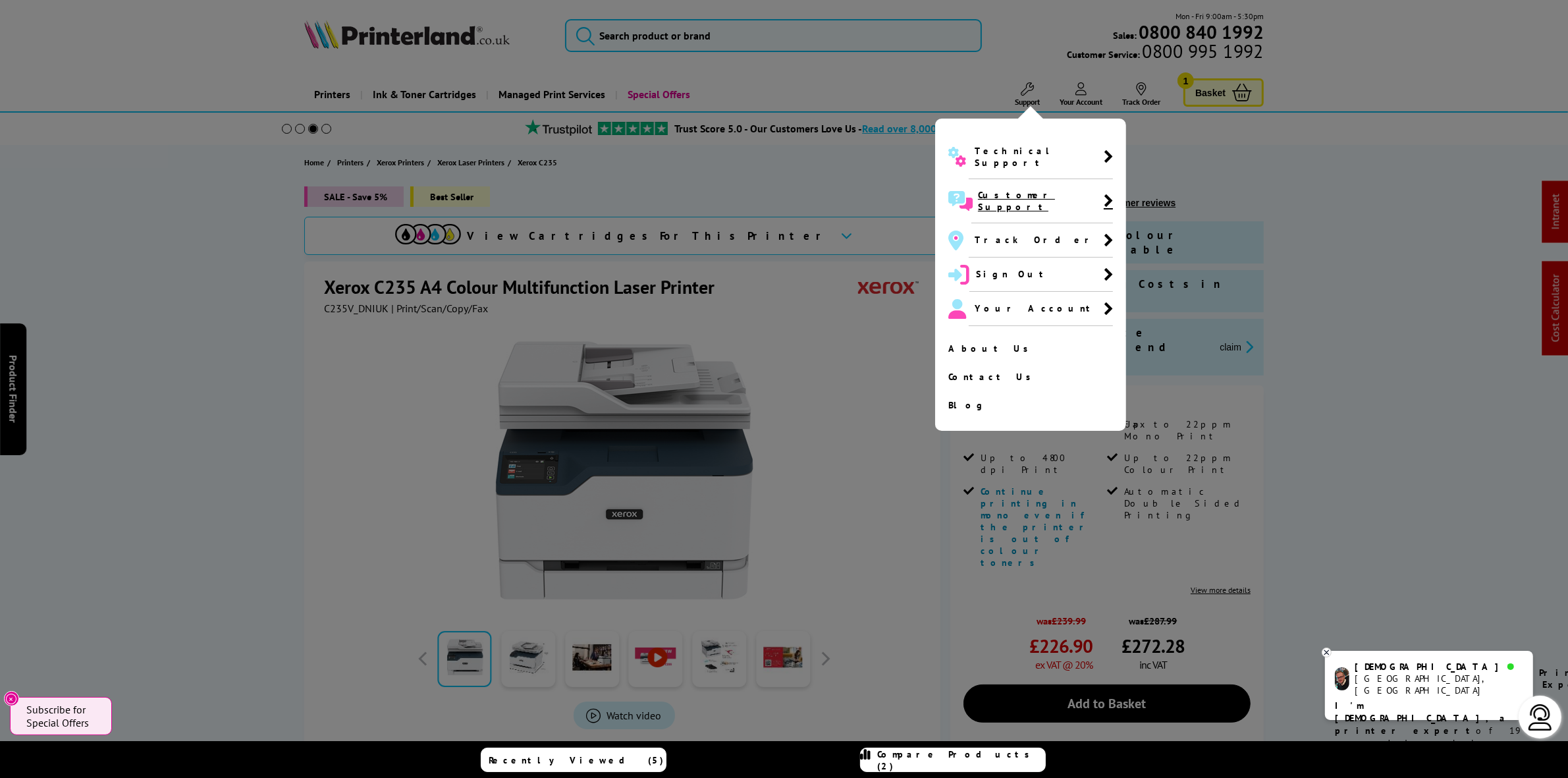
click at [1004, 179] on span "Customer Support" at bounding box center [1043, 201] width 142 height 44
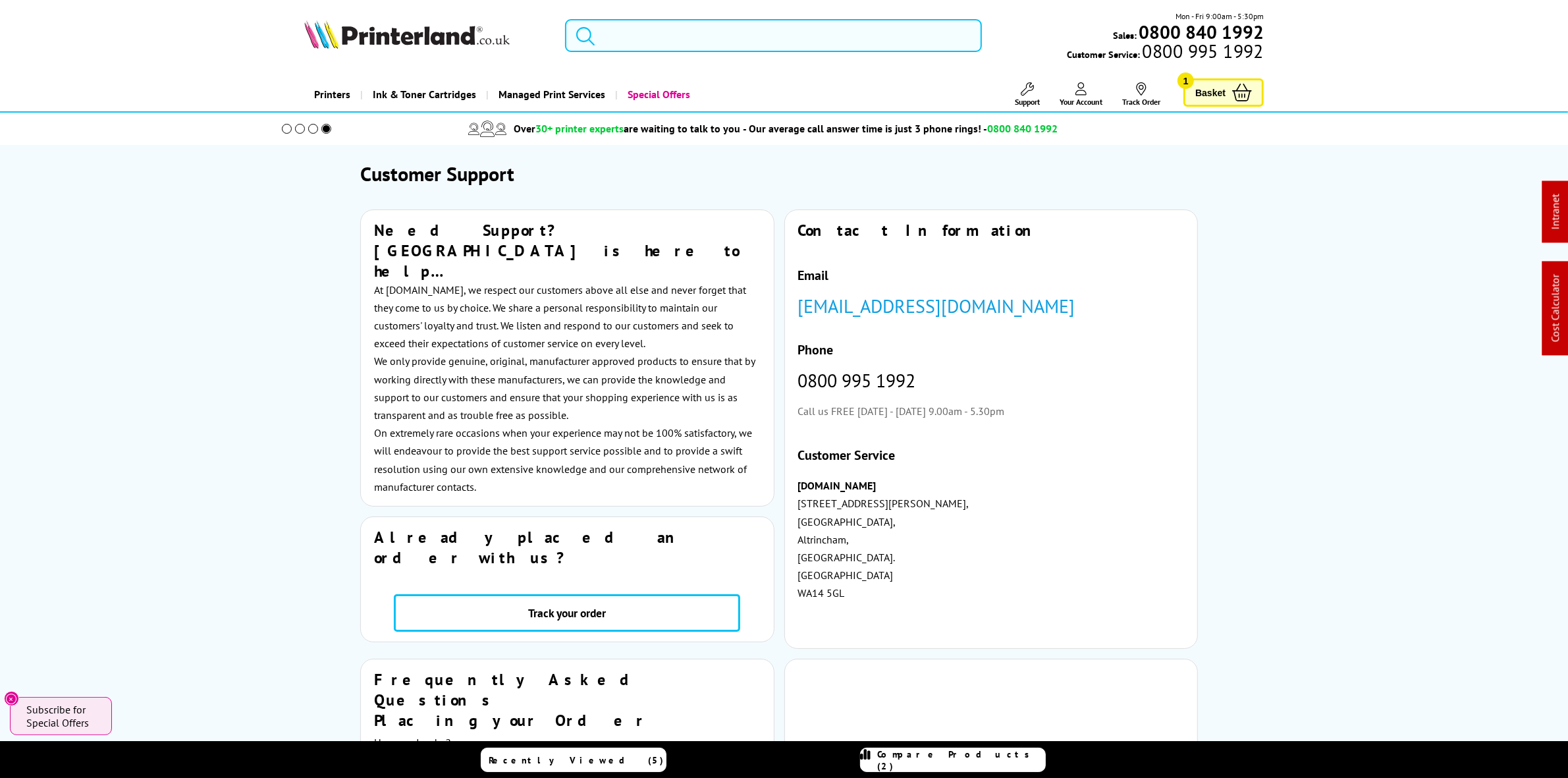
click at [664, 33] on input "search" at bounding box center [773, 35] width 416 height 33
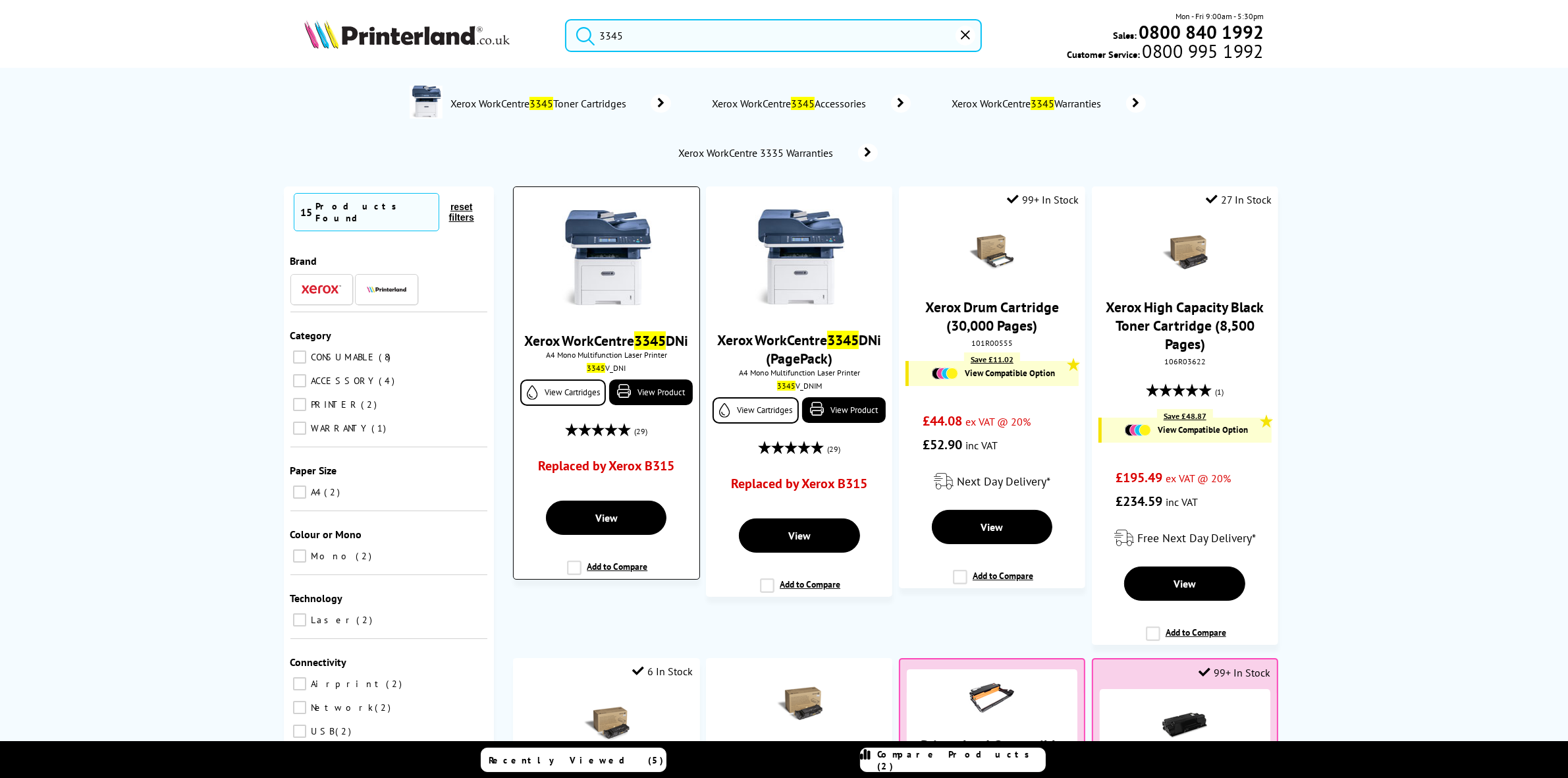
type input "3345"
click at [624, 285] on img at bounding box center [607, 260] width 99 height 99
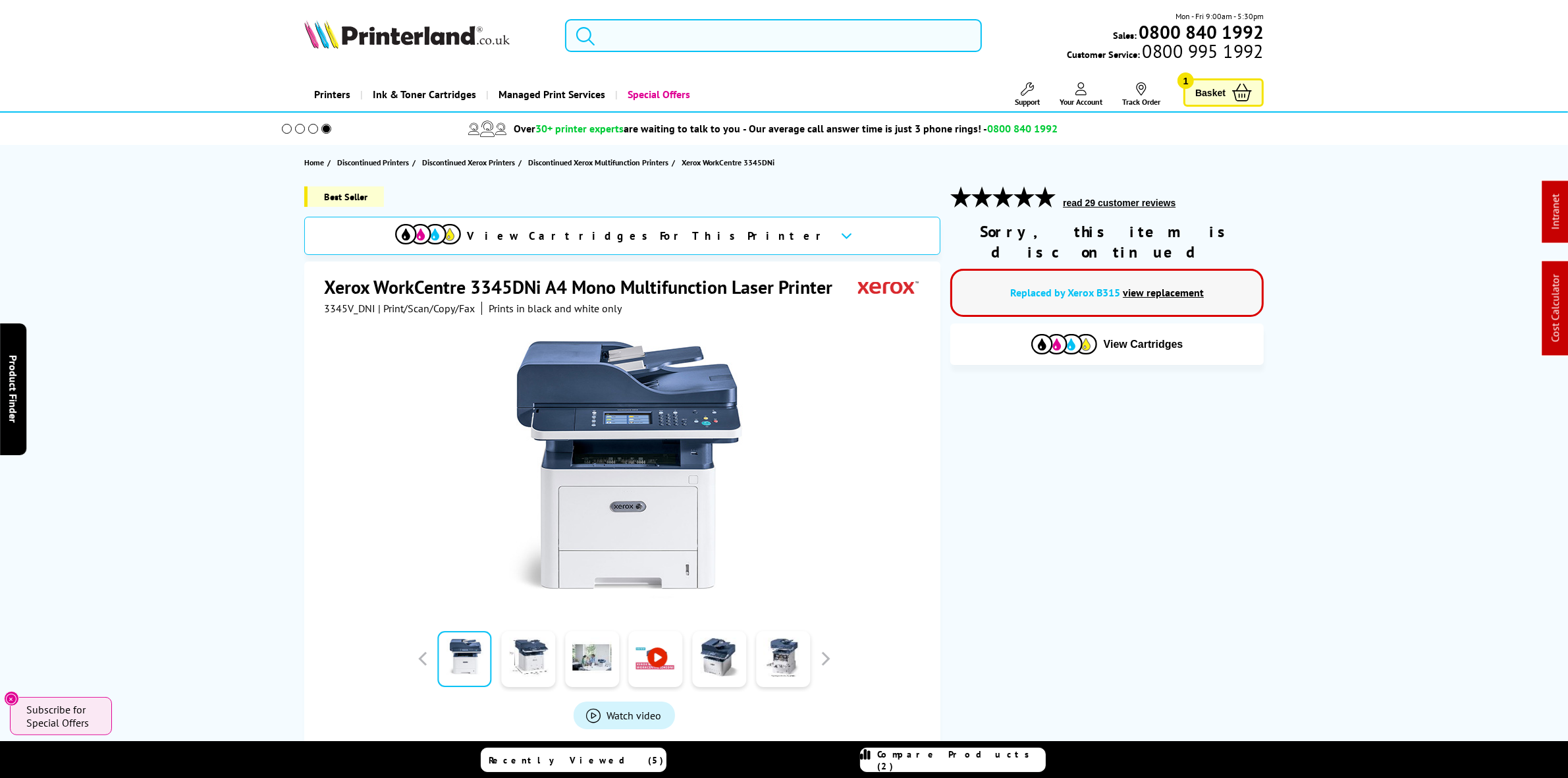
click at [699, 40] on input "search" at bounding box center [773, 35] width 416 height 33
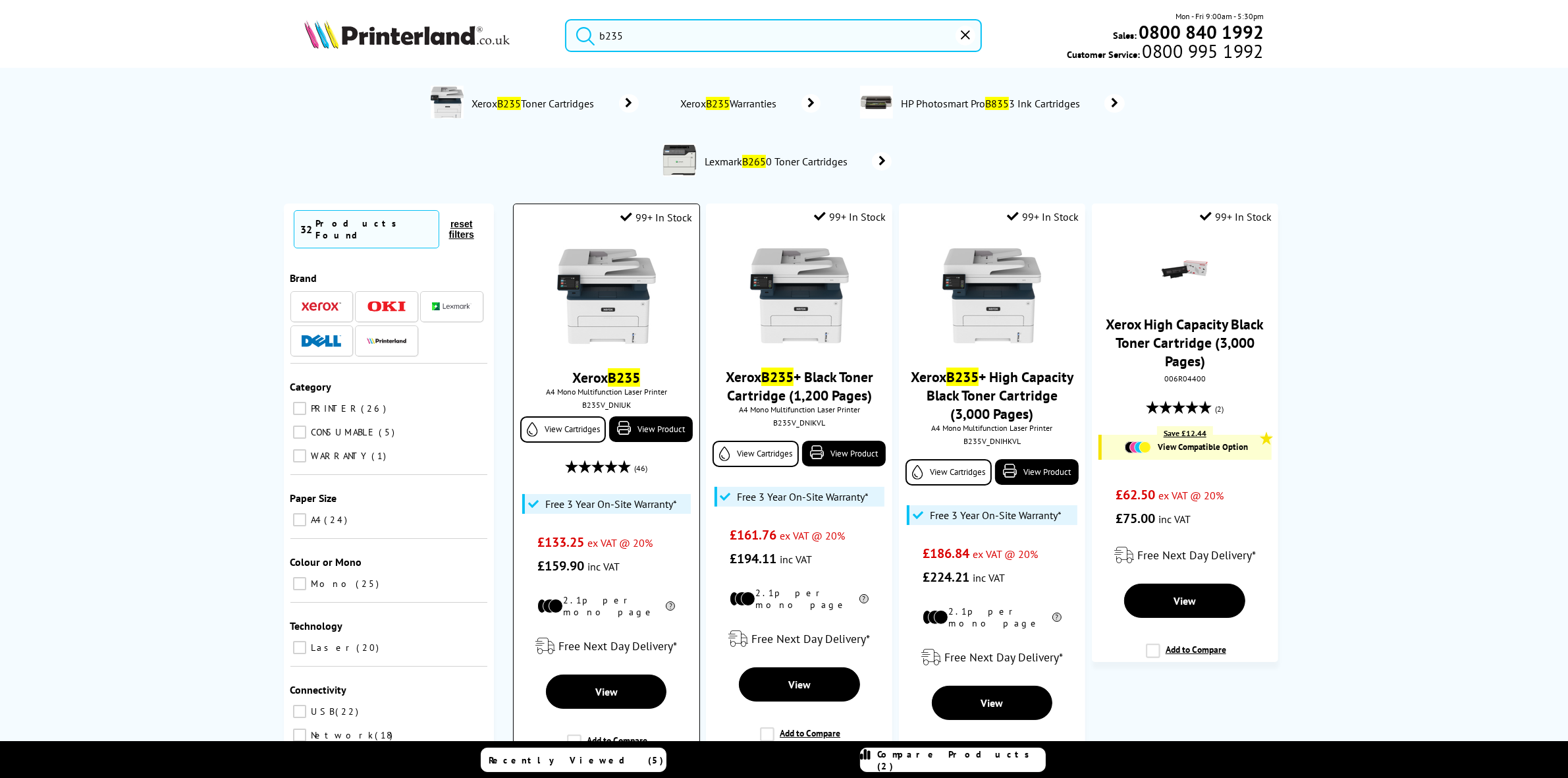
type input "b235"
click at [609, 308] on img at bounding box center [607, 297] width 99 height 99
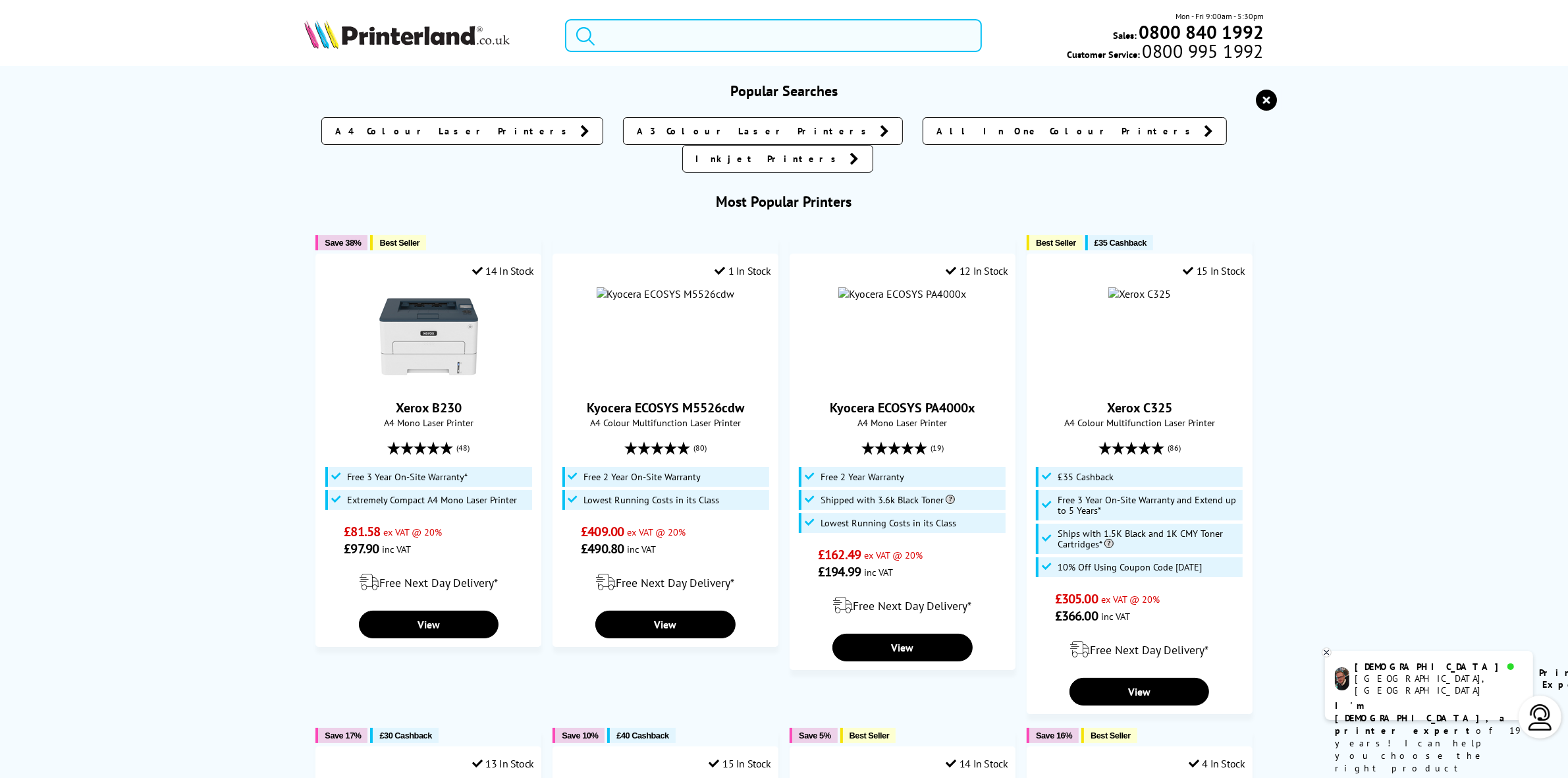
click at [721, 37] on input "search" at bounding box center [773, 35] width 416 height 33
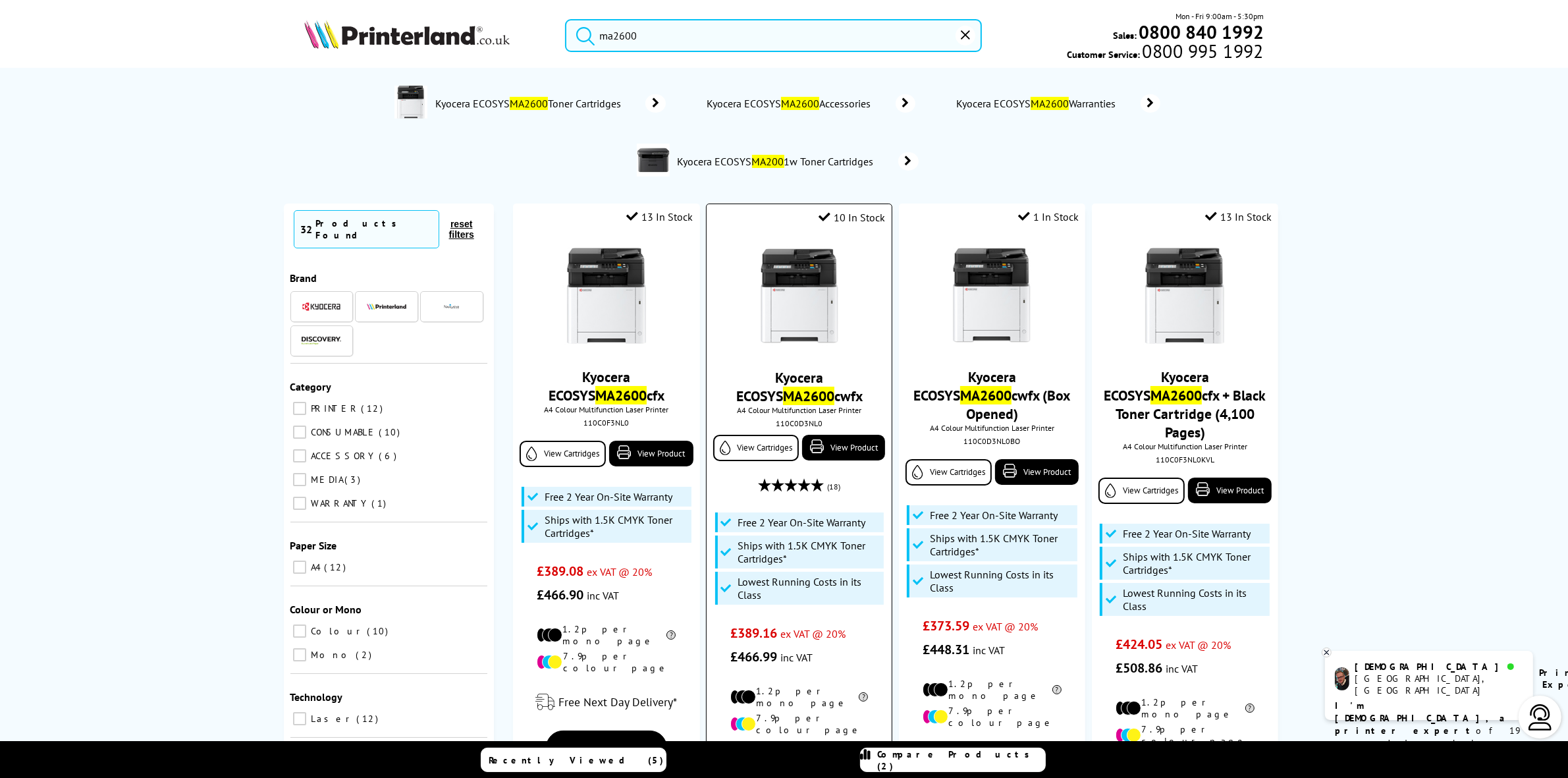
type input "ma2600"
